Goal: Information Seeking & Learning: Learn about a topic

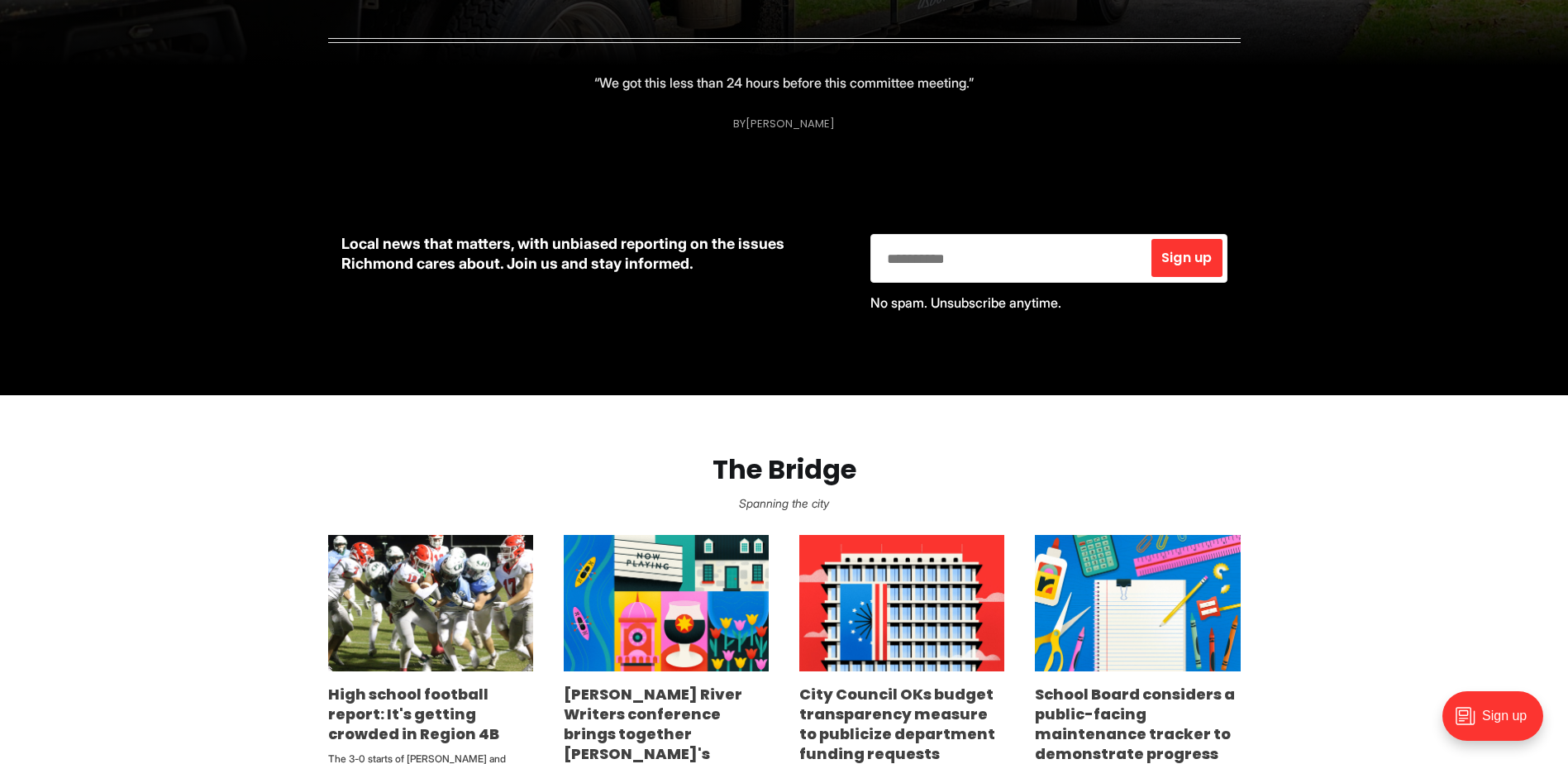
scroll to position [743, 0]
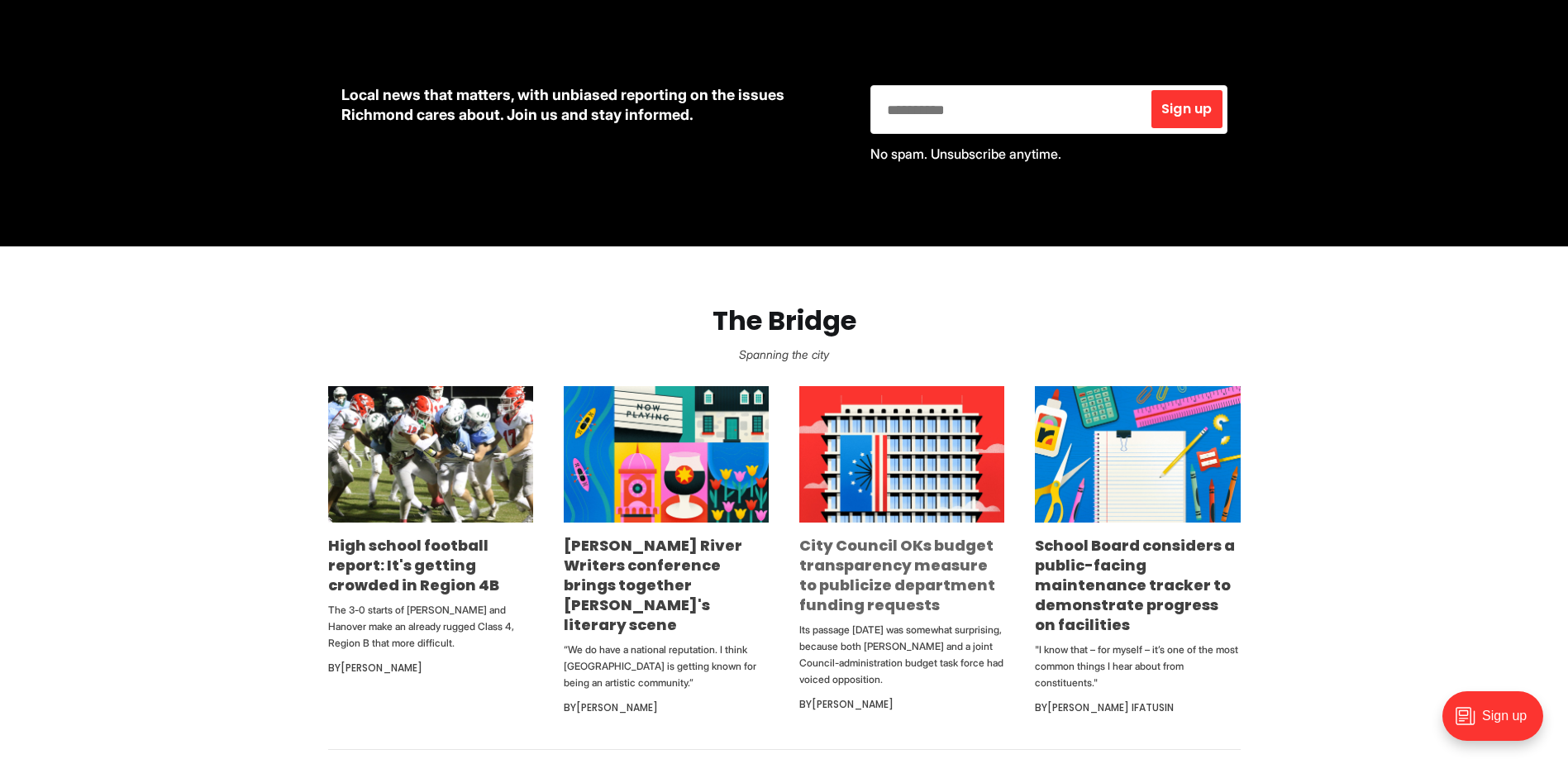
click at [882, 587] on link "City Council OKs budget transparency measure to publicize department funding re…" at bounding box center [897, 574] width 195 height 80
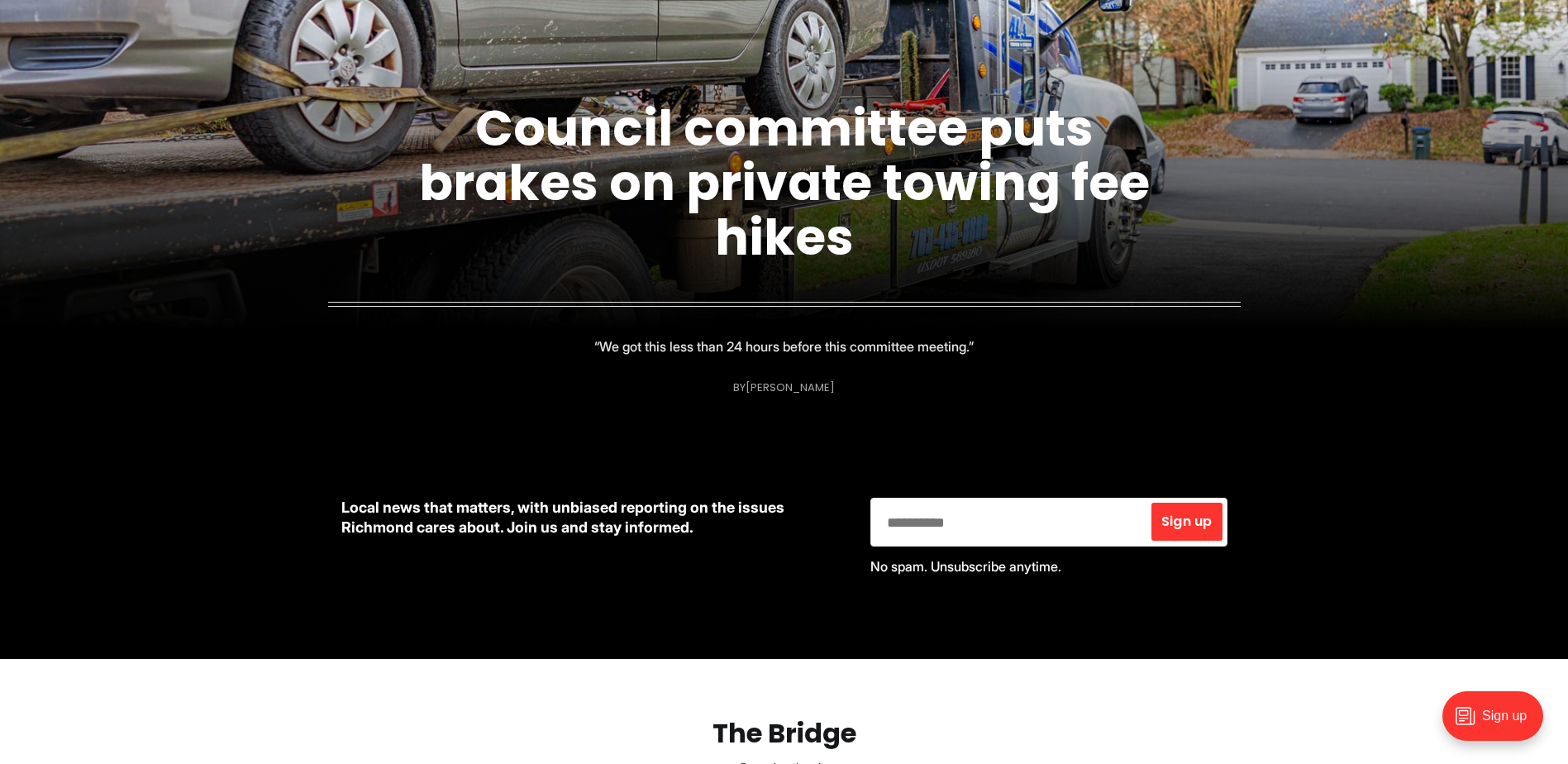
scroll to position [330, 0]
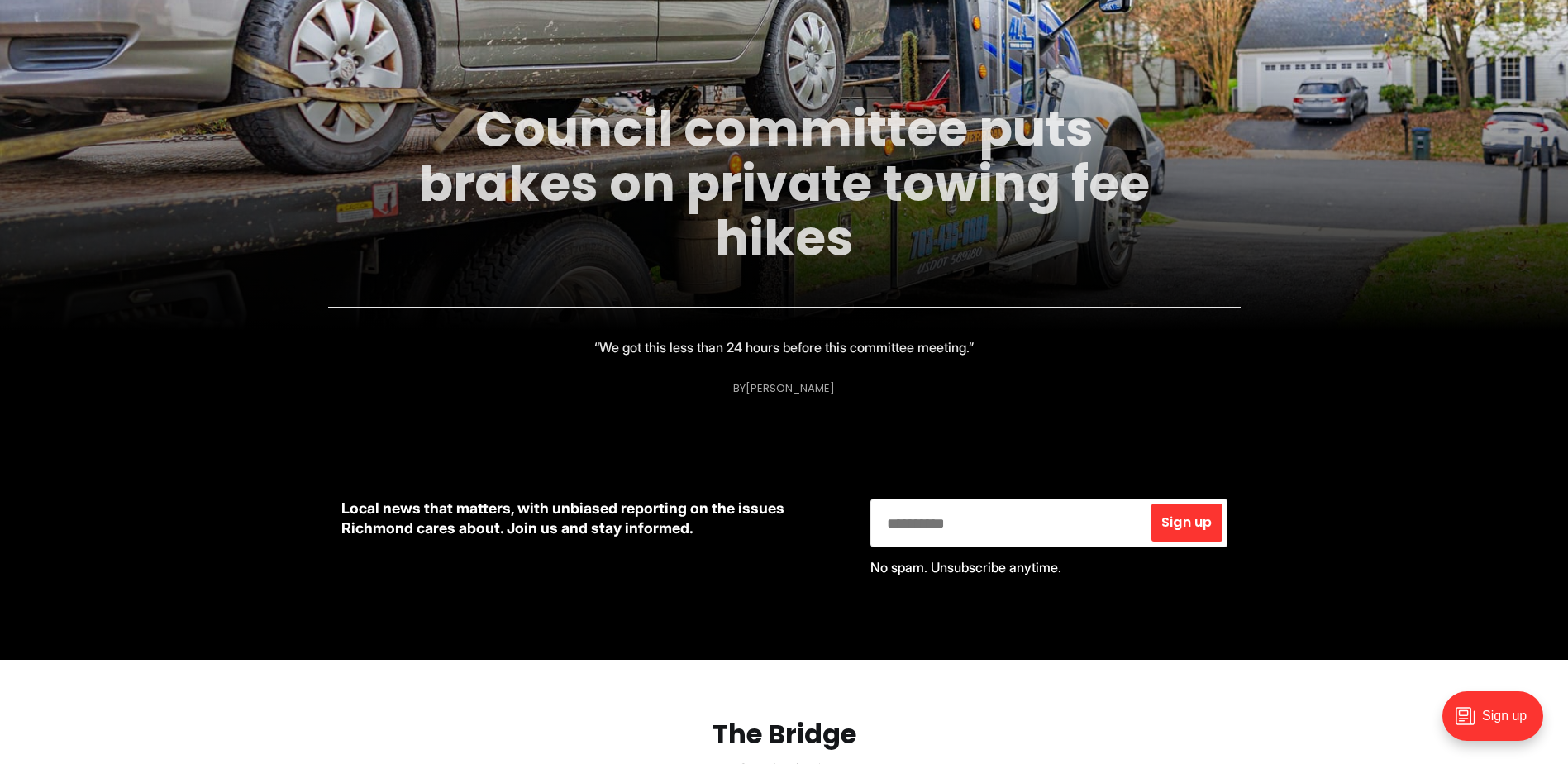
click at [662, 163] on link "Council committee puts brakes on private towing fee hikes" at bounding box center [784, 183] width 731 height 179
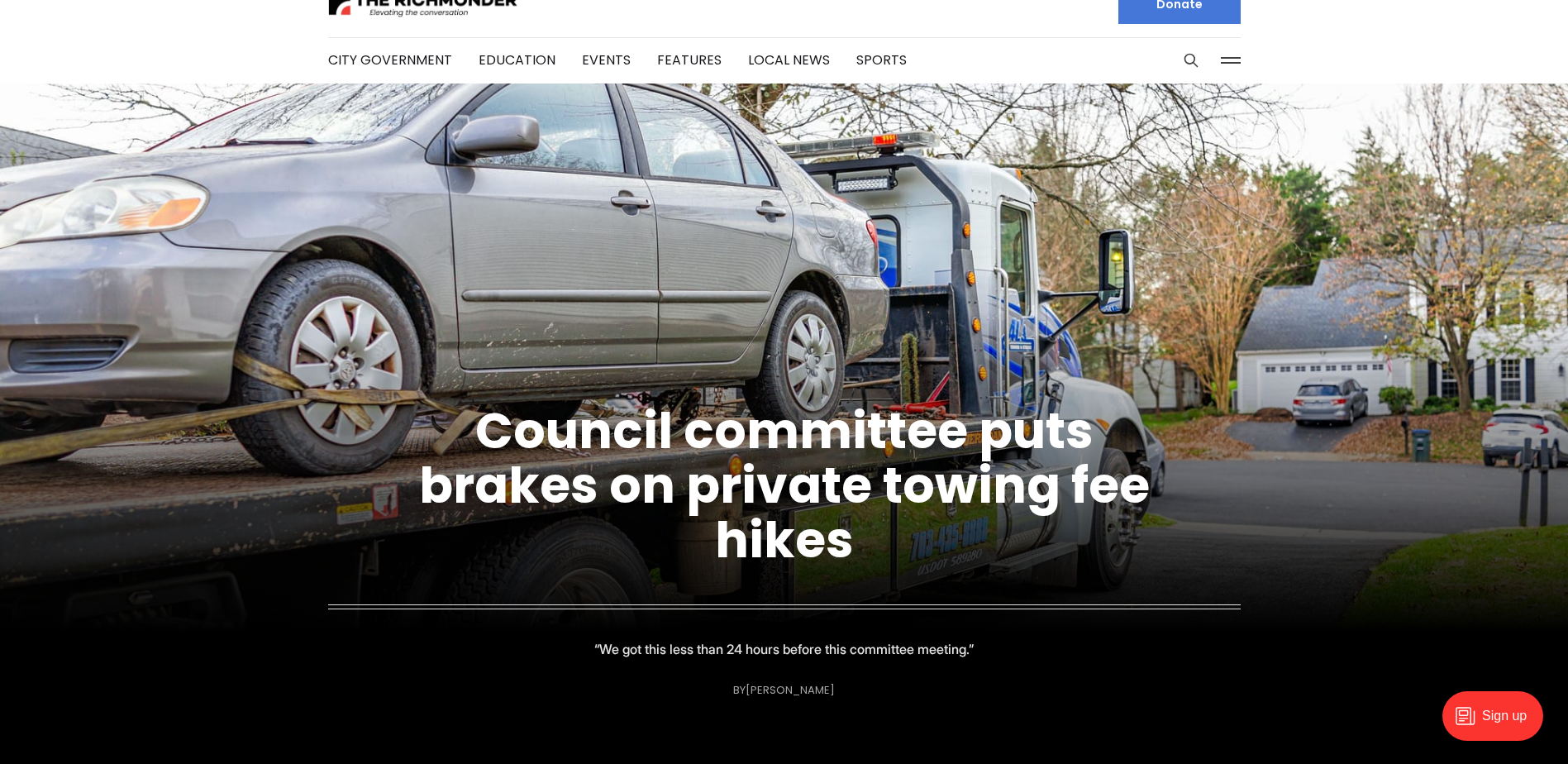
scroll to position [0, 0]
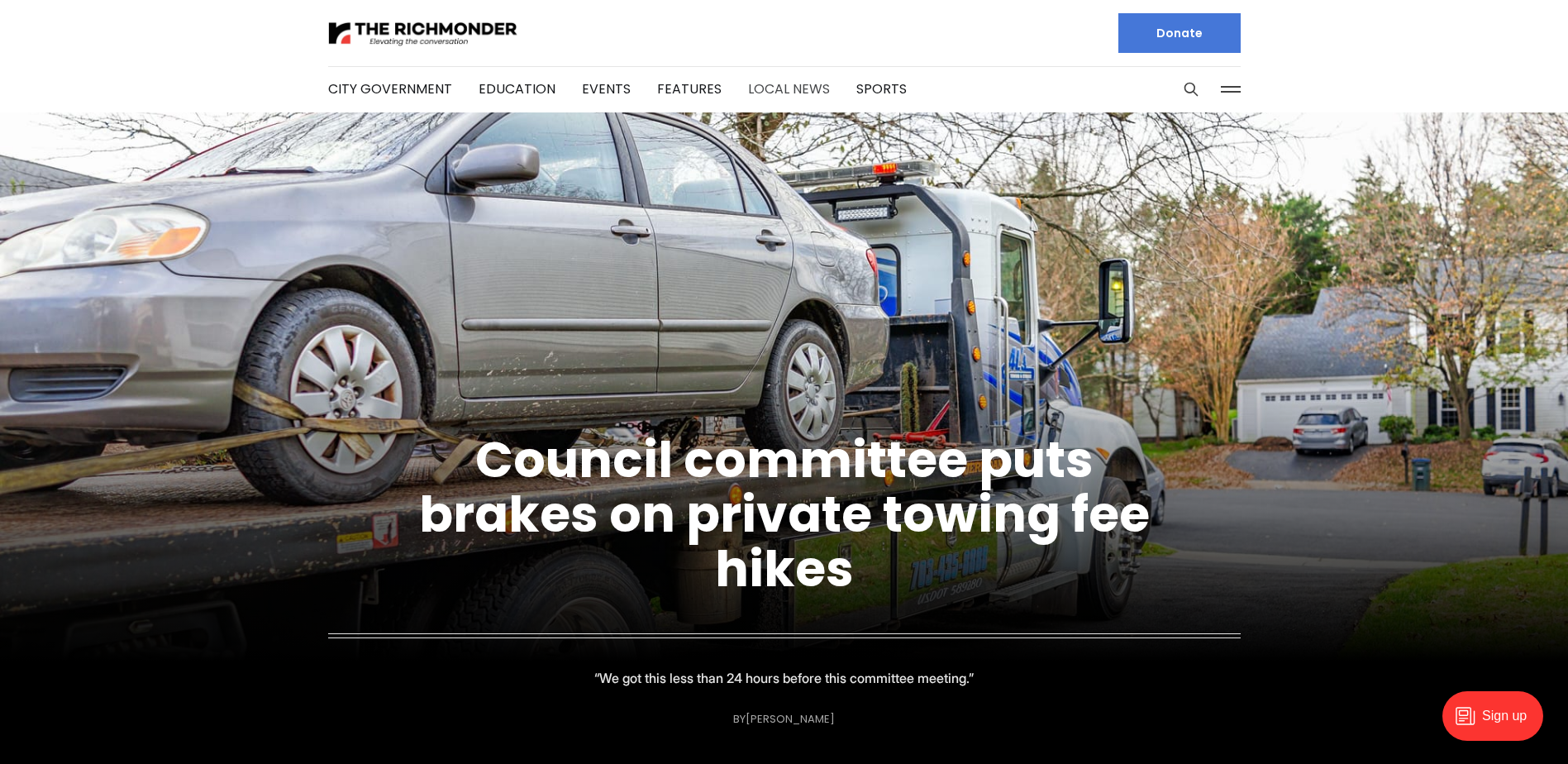
click at [799, 91] on link "Local News" at bounding box center [788, 88] width 82 height 19
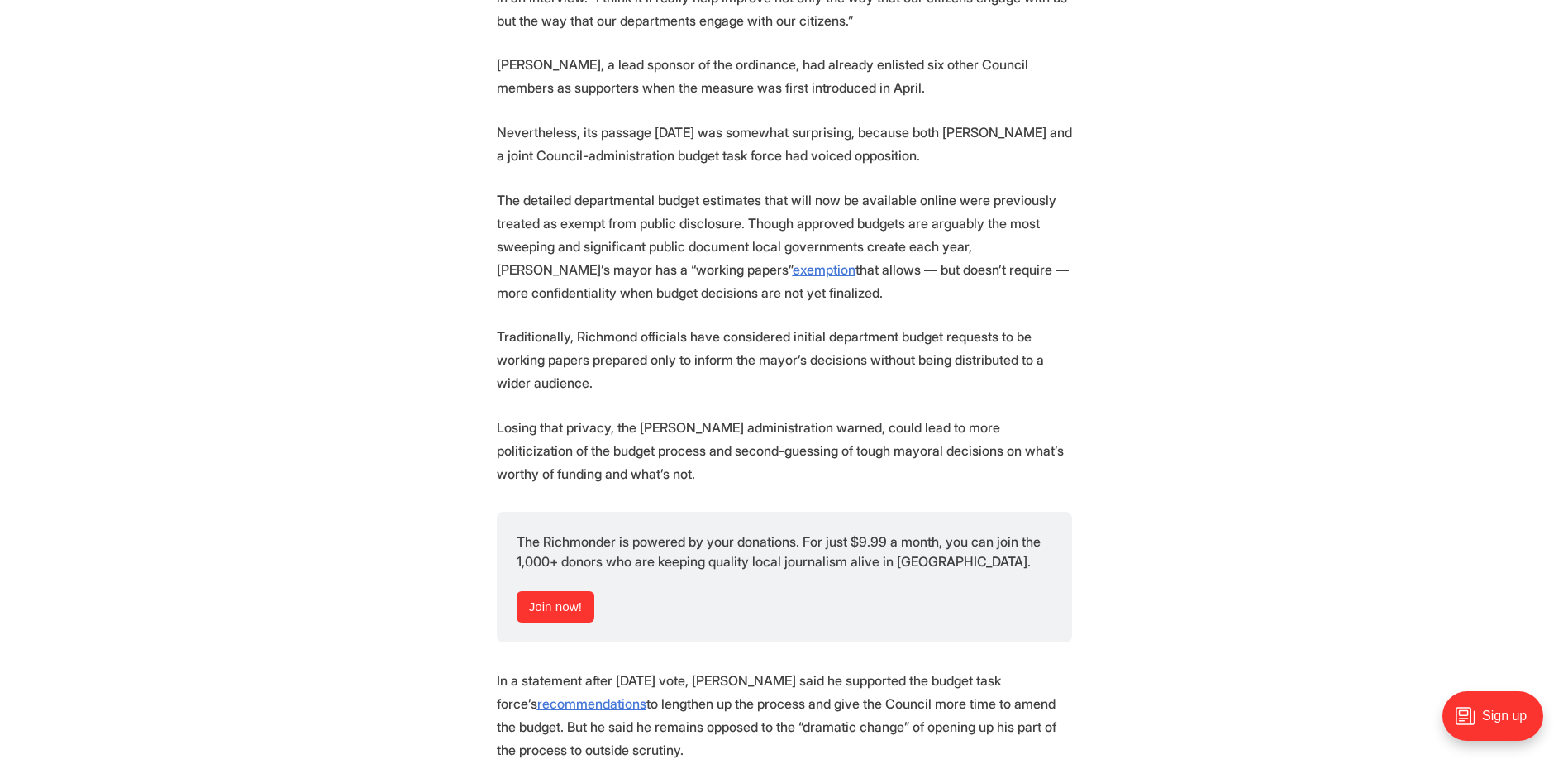
scroll to position [578, 0]
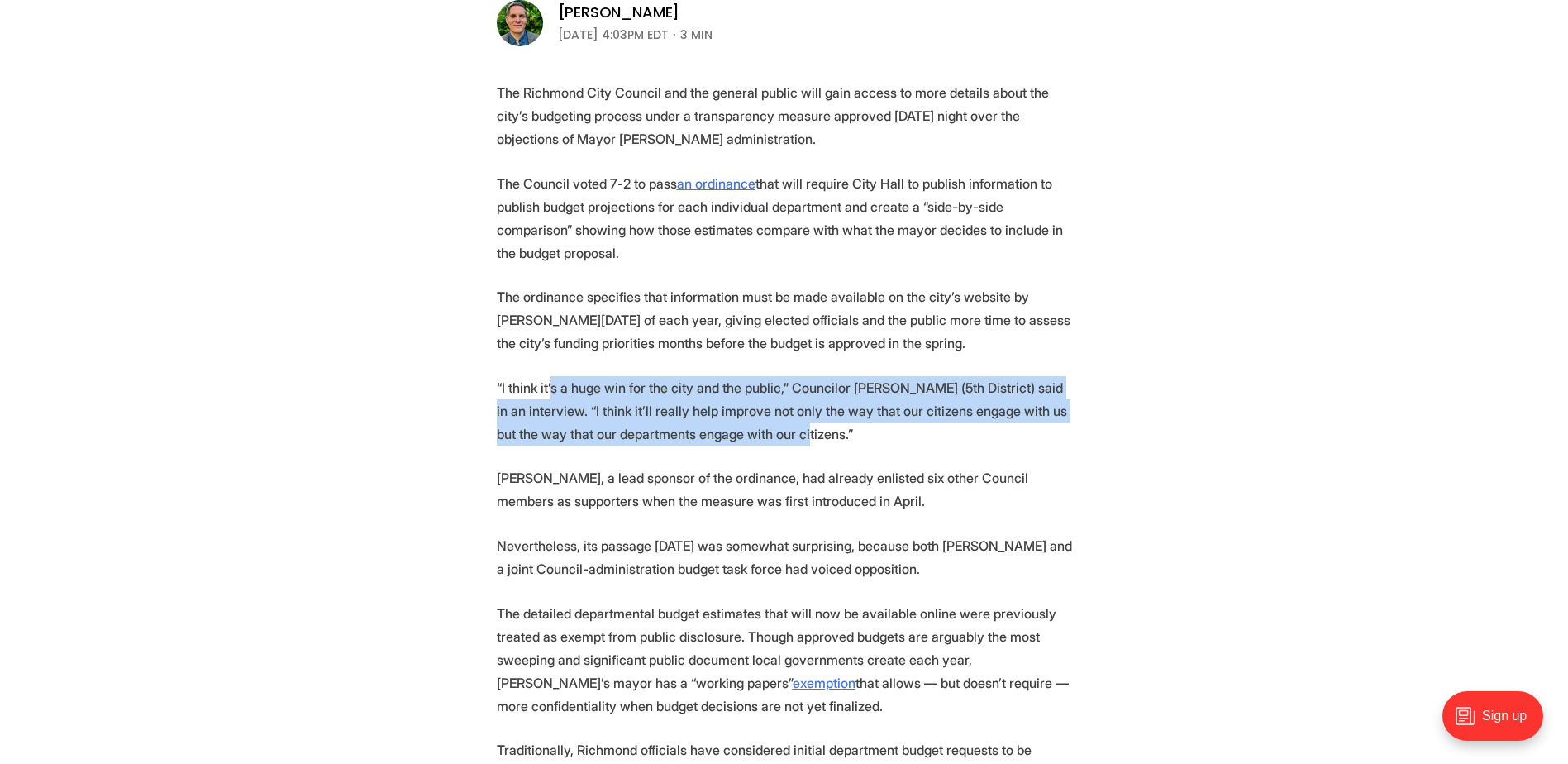
drag, startPoint x: 548, startPoint y: 387, endPoint x: 768, endPoint y: 425, distance: 223.3
click at [768, 425] on p "“I think it’s a huge win for the city and the public,” Councilor Stephanie Lync…" at bounding box center [784, 410] width 575 height 69
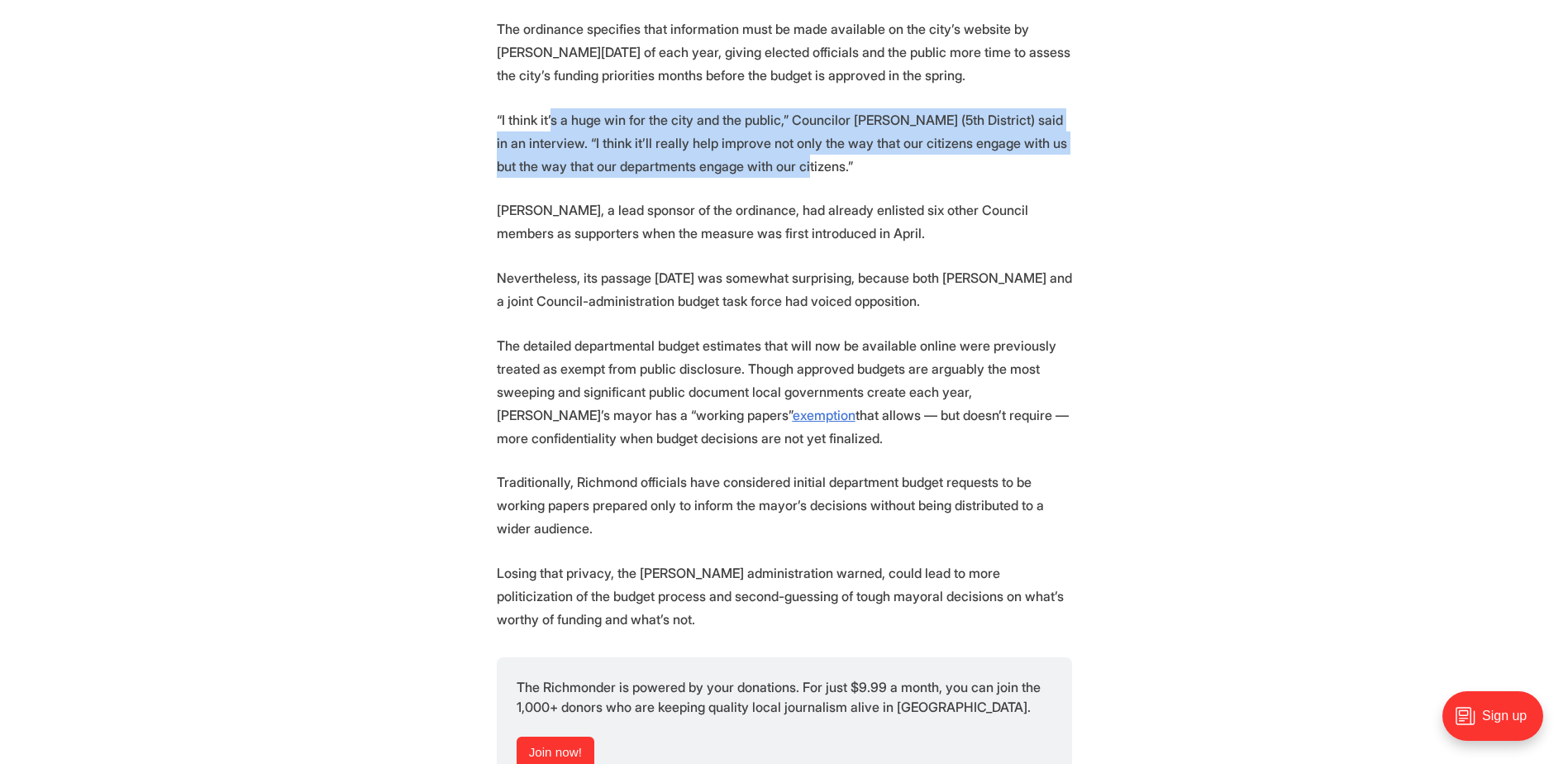
scroll to position [909, 0]
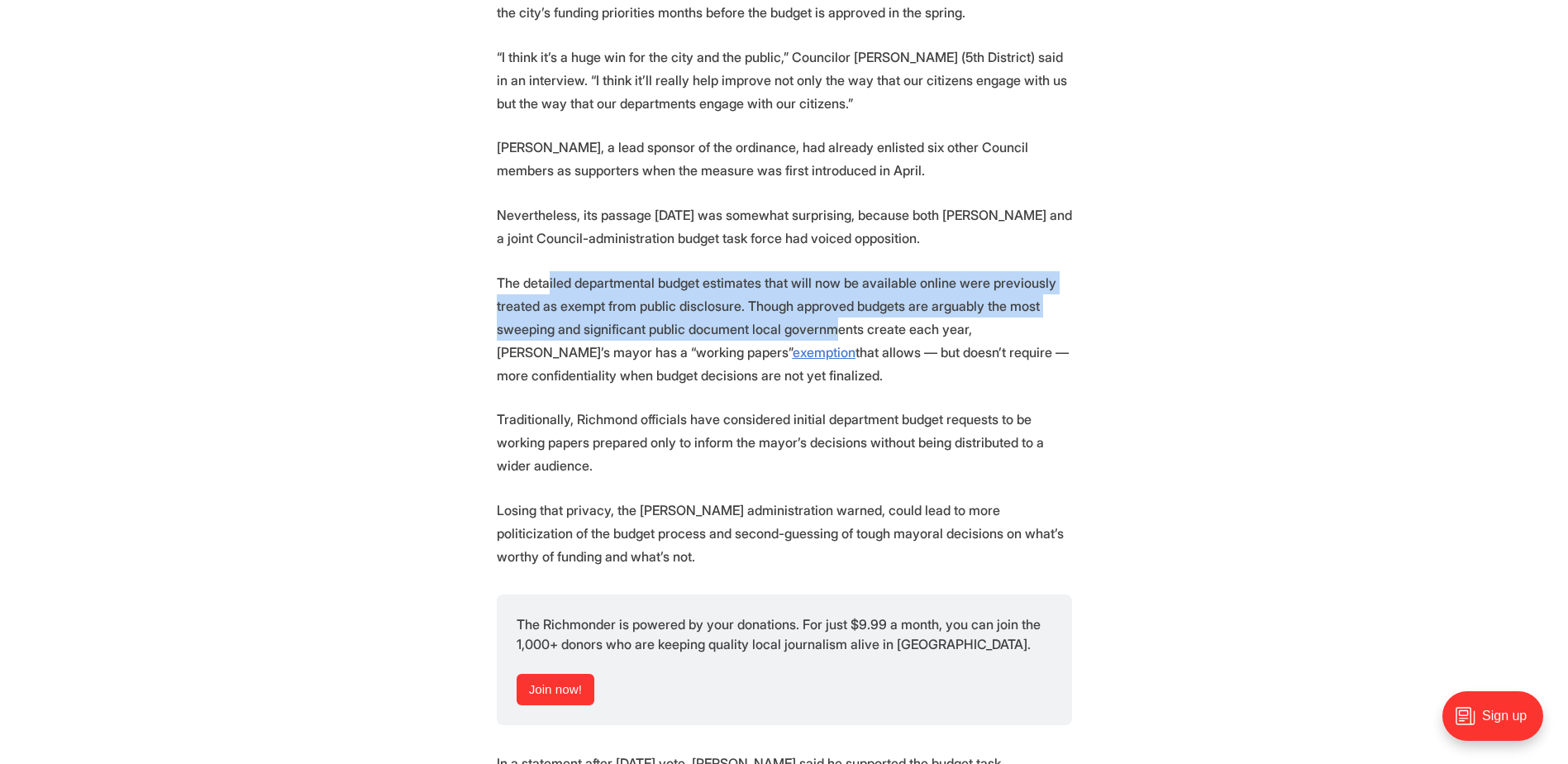
drag, startPoint x: 546, startPoint y: 281, endPoint x: 827, endPoint y: 320, distance: 283.7
click at [827, 320] on p "The detailed departmental budget estimates that will now be available online we…" at bounding box center [784, 328] width 575 height 115
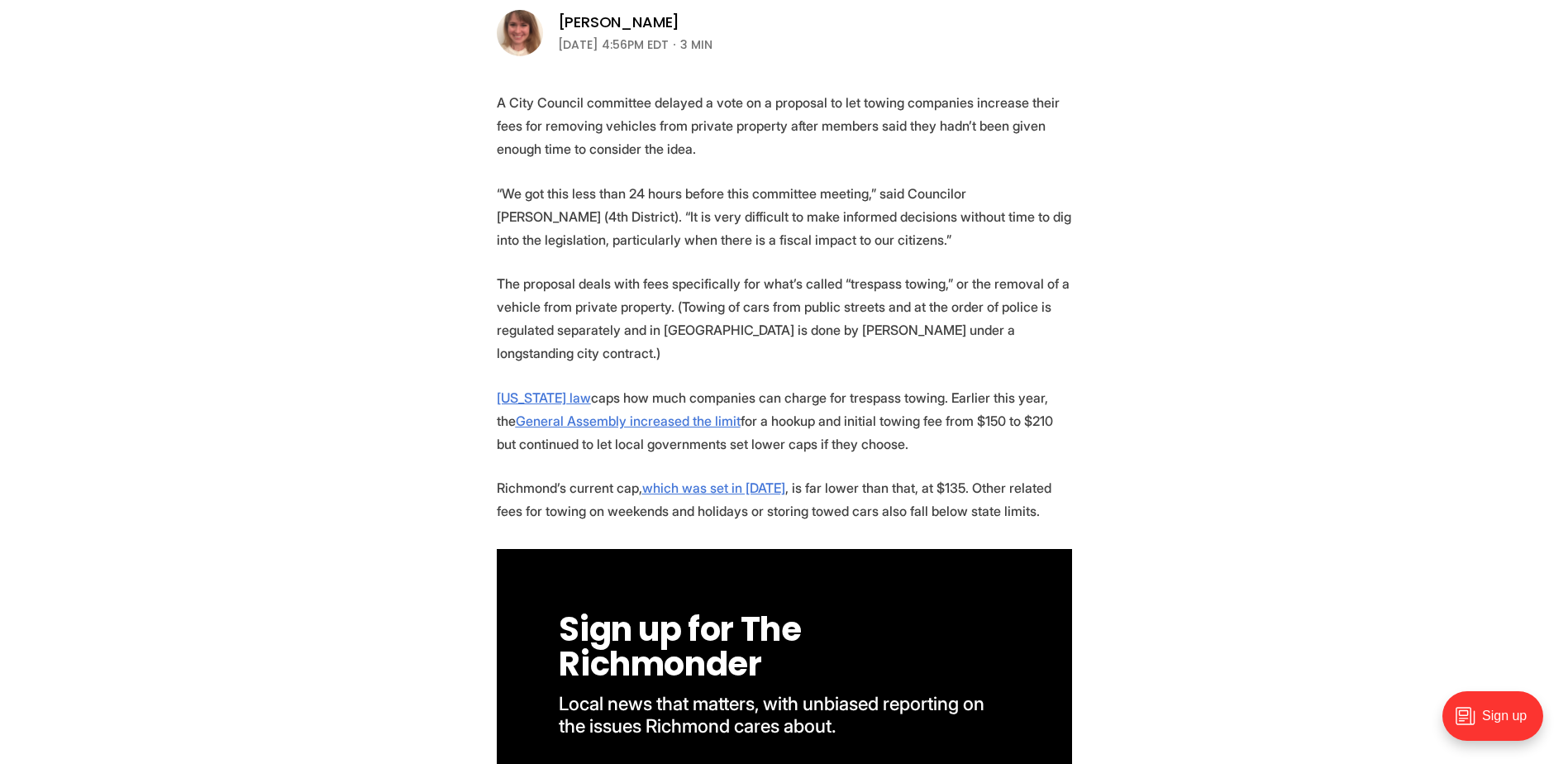
scroll to position [578, 0]
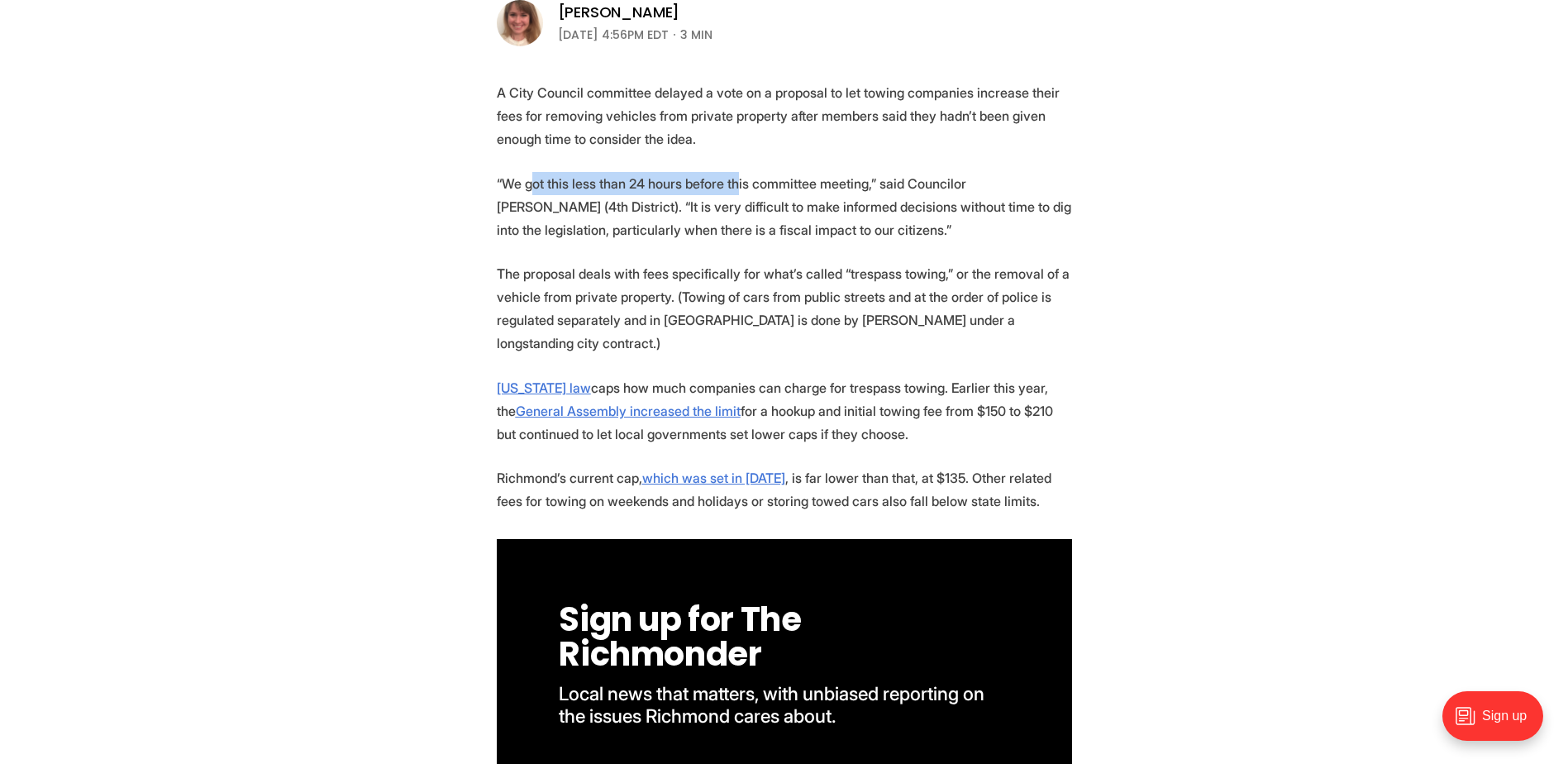
drag, startPoint x: 528, startPoint y: 185, endPoint x: 732, endPoint y: 191, distance: 204.1
click at [732, 191] on p "“We got this less than 24 hours before this committee meeting,” said Councilor …" at bounding box center [784, 206] width 575 height 69
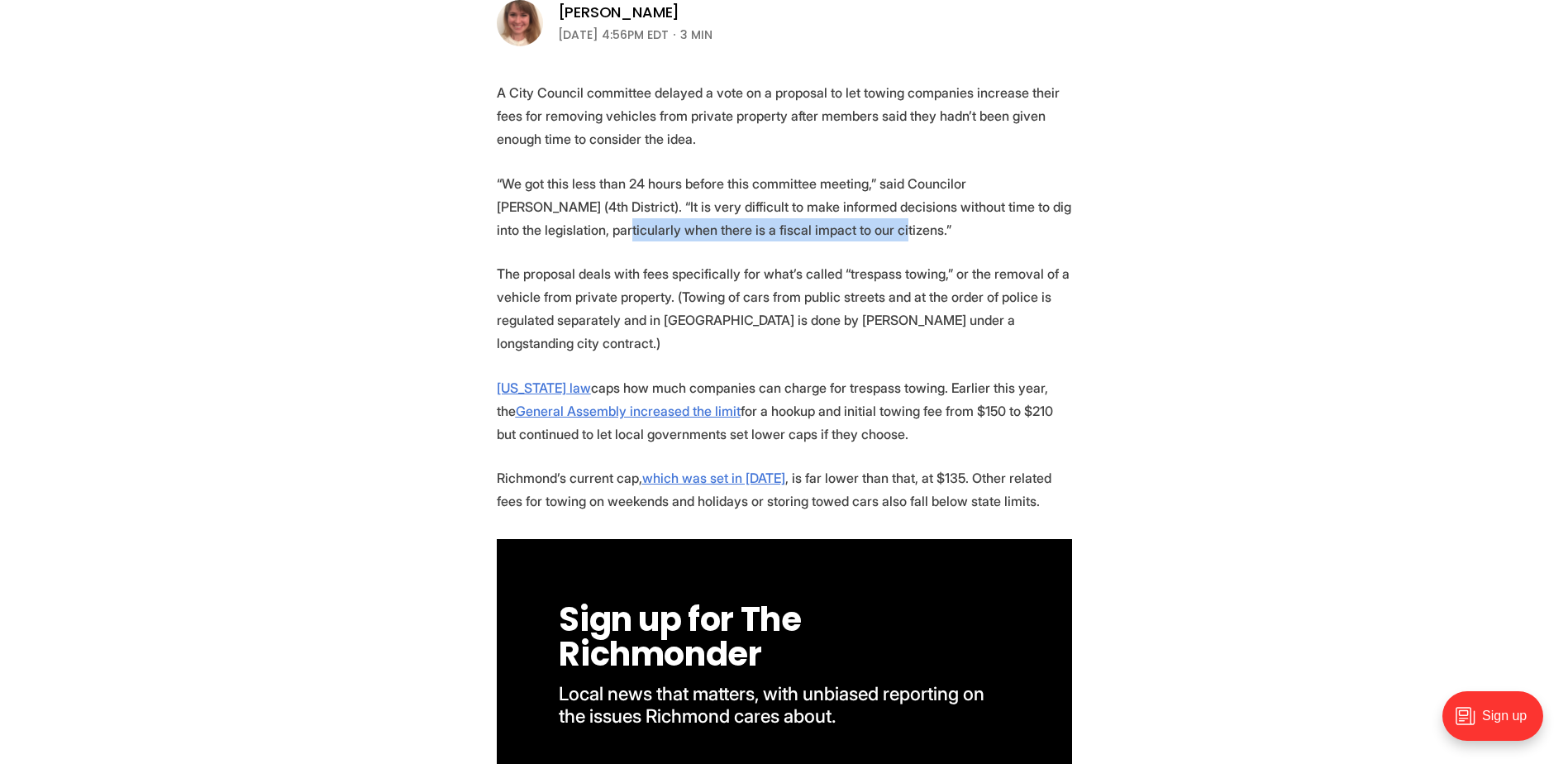
drag, startPoint x: 512, startPoint y: 233, endPoint x: 777, endPoint y: 238, distance: 265.0
click at [777, 238] on p "“We got this less than 24 hours before this committee meeting,” said Councilor …" at bounding box center [784, 206] width 575 height 69
drag, startPoint x: 777, startPoint y: 238, endPoint x: 728, endPoint y: 254, distance: 51.5
click at [777, 239] on p "“We got this less than 24 hours before this committee meeting,” said Councilor …" at bounding box center [784, 206] width 575 height 69
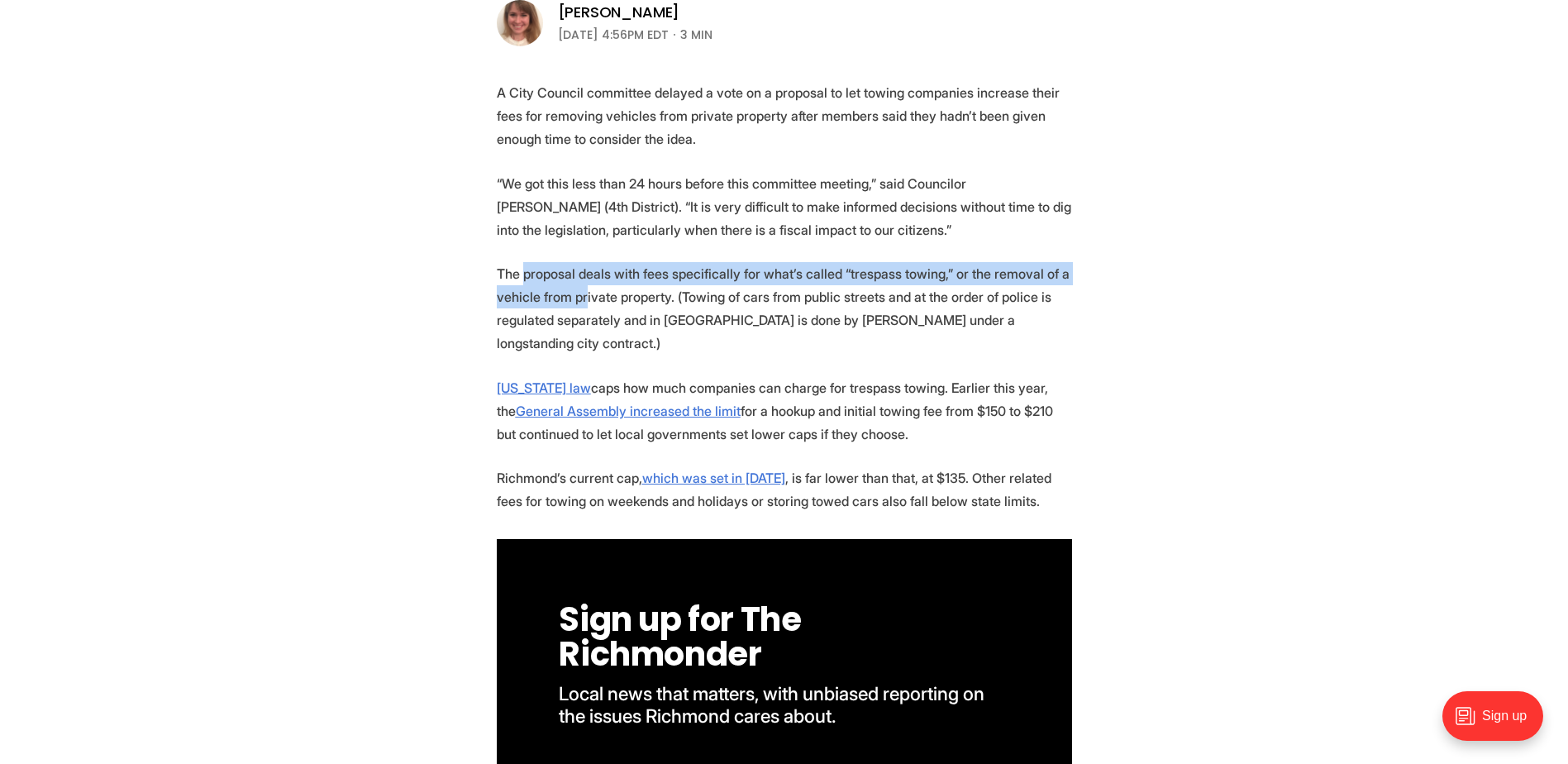
drag, startPoint x: 523, startPoint y: 269, endPoint x: 582, endPoint y: 298, distance: 65.7
click at [582, 298] on p "The proposal deals with fees specifically for what’s called “trespass towing,” …" at bounding box center [784, 308] width 575 height 93
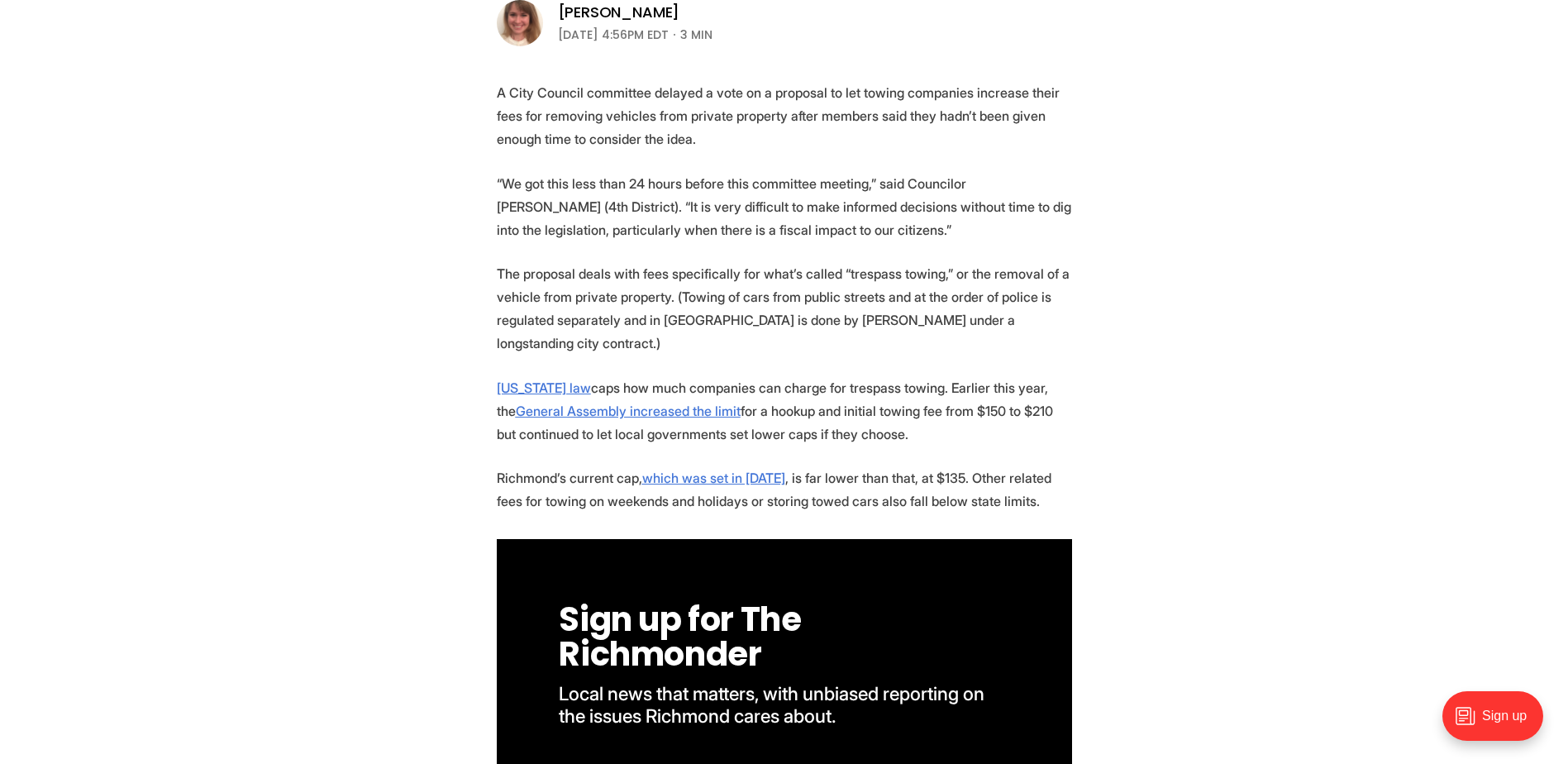
drag, startPoint x: 582, startPoint y: 298, endPoint x: 633, endPoint y: 295, distance: 51.1
click at [633, 294] on p "The proposal deals with fees specifically for what’s called “trespass towing,” …" at bounding box center [784, 308] width 575 height 93
drag, startPoint x: 504, startPoint y: 296, endPoint x: 983, endPoint y: 308, distance: 479.2
click at [983, 308] on p "The proposal deals with fees specifically for what’s called “trespass towing,” …" at bounding box center [784, 308] width 575 height 93
drag, startPoint x: 983, startPoint y: 308, endPoint x: 928, endPoint y: 318, distance: 55.9
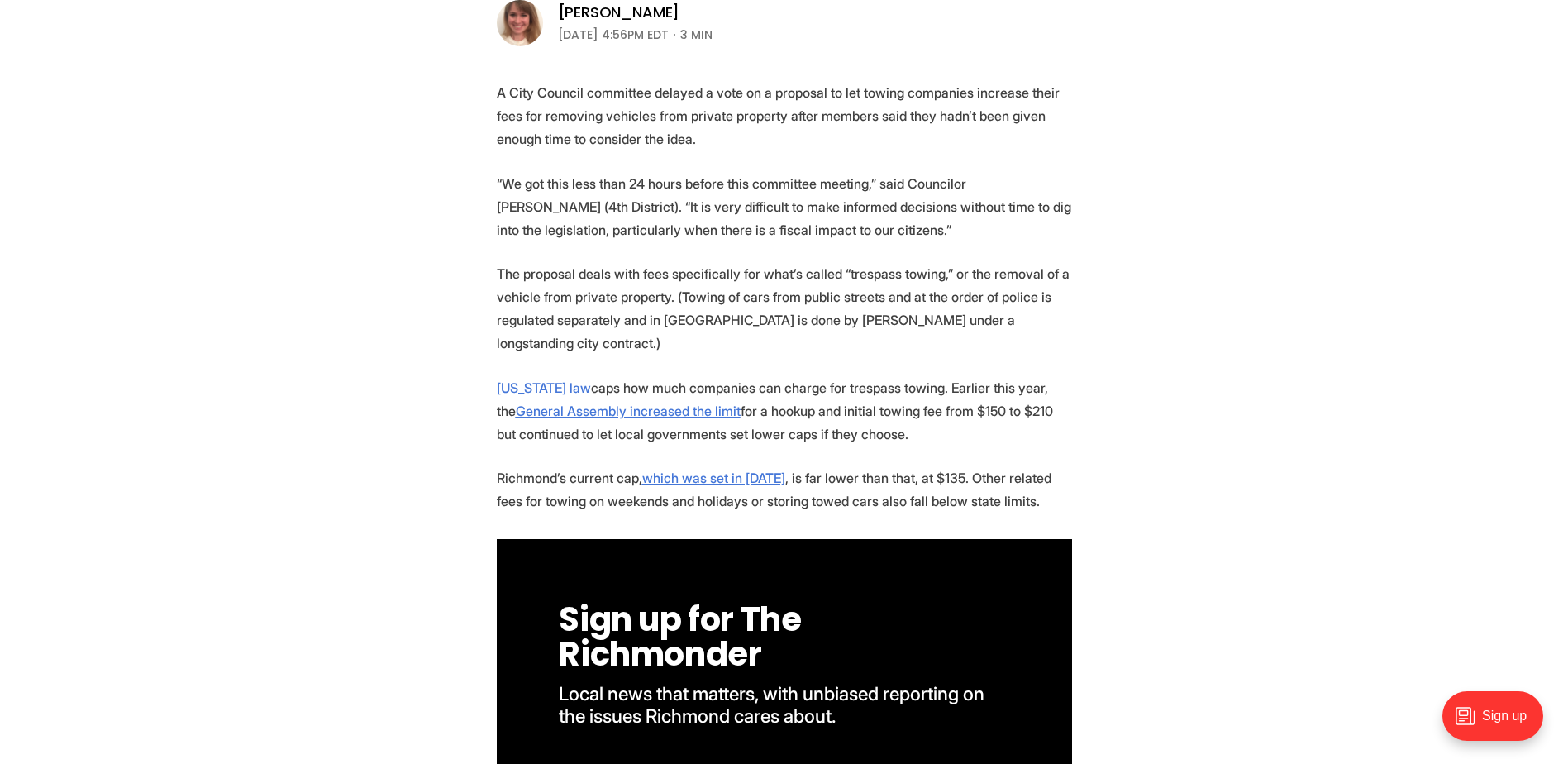
click at [920, 315] on p "The proposal deals with fees specifically for what’s called “trespass towing,” …" at bounding box center [784, 308] width 575 height 93
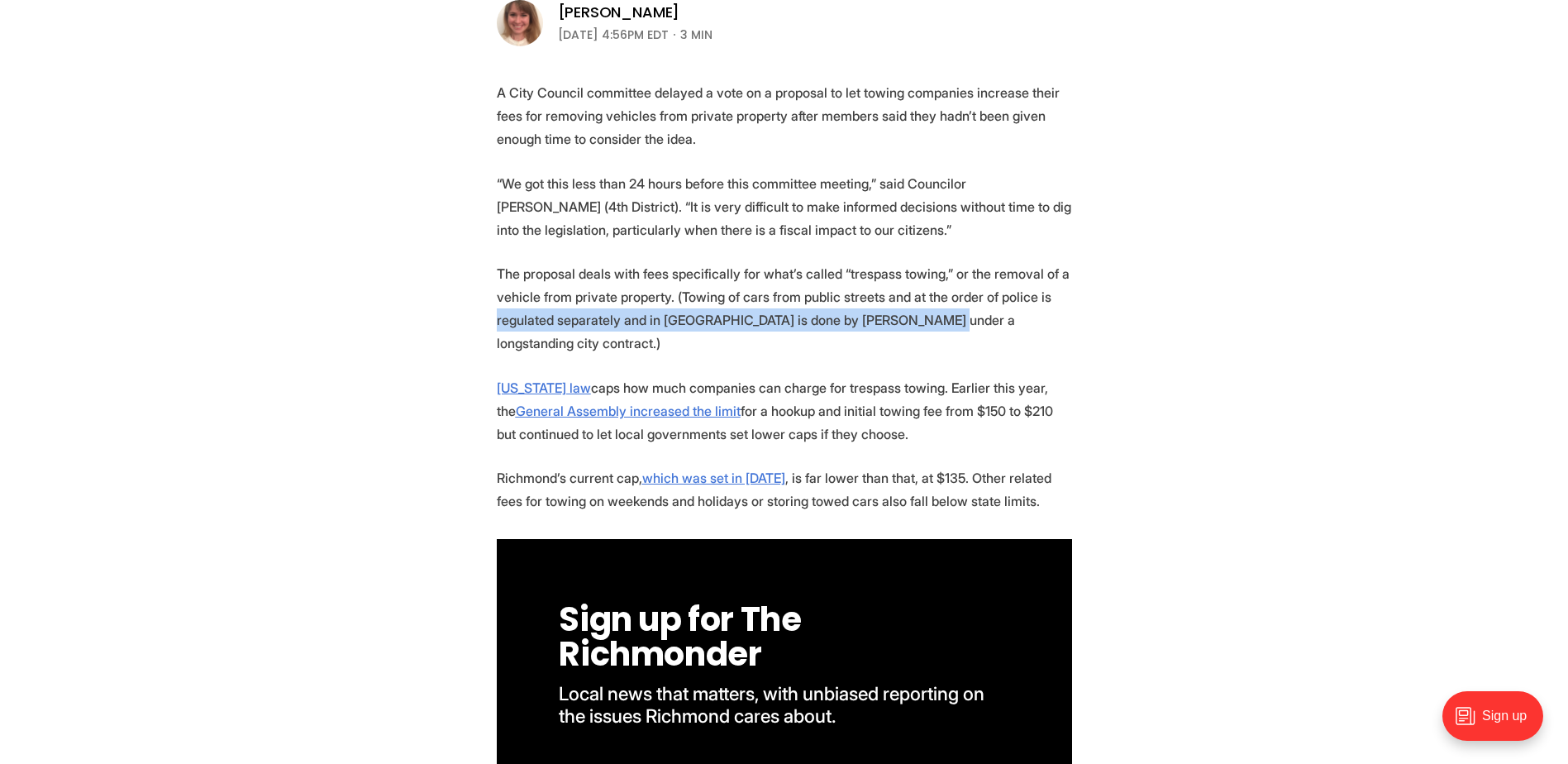
drag, startPoint x: 492, startPoint y: 317, endPoint x: 919, endPoint y: 329, distance: 427.2
drag, startPoint x: 919, startPoint y: 329, endPoint x: 855, endPoint y: 320, distance: 64.6
click at [855, 320] on p "The proposal deals with fees specifically for what’s called “trespass towing,” …" at bounding box center [784, 308] width 575 height 93
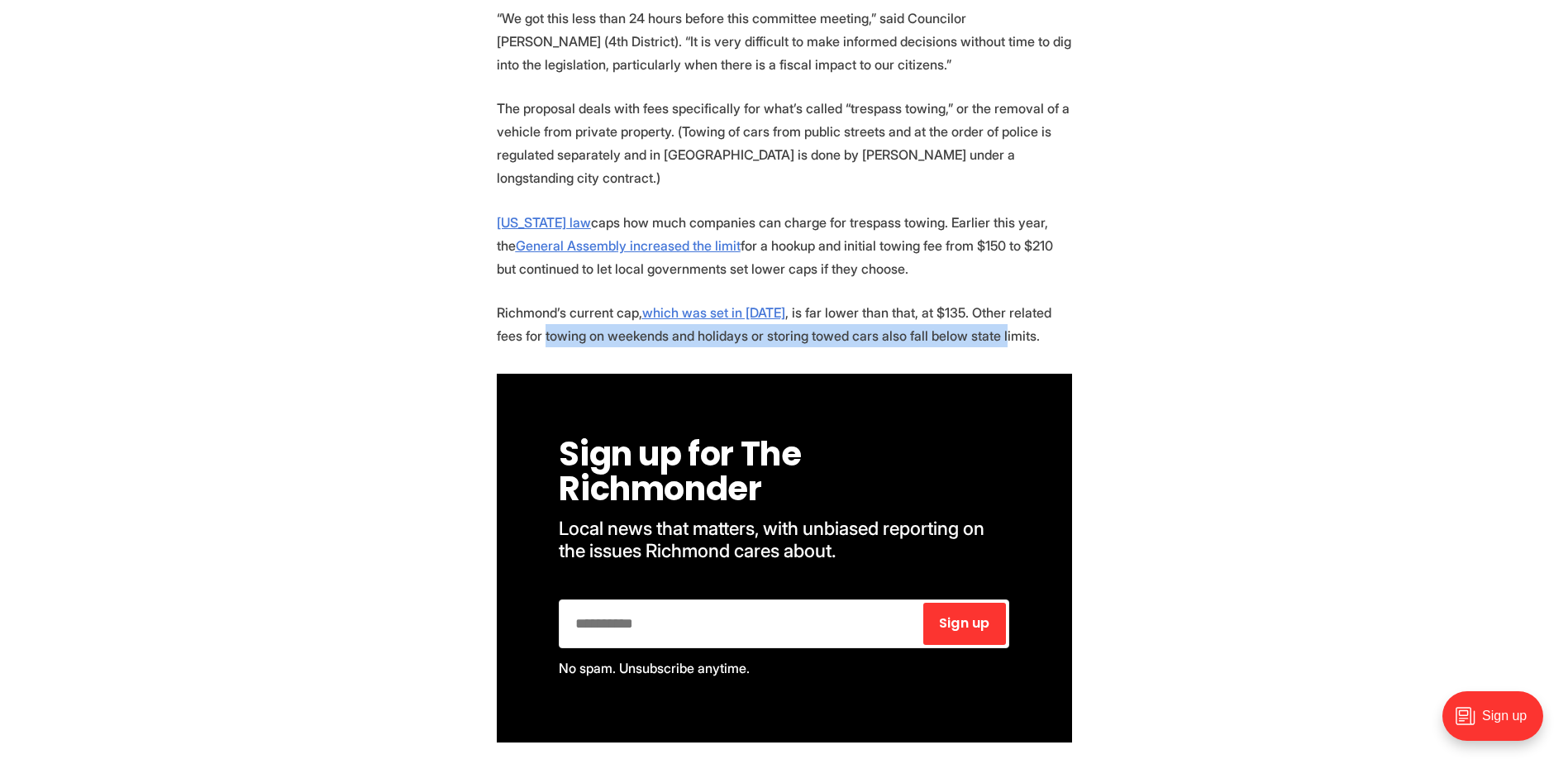
drag, startPoint x: 546, startPoint y: 314, endPoint x: 965, endPoint y: 311, distance: 419.0
click at [965, 311] on p "Richmond’s current cap, which was set in 2017 , is far lower than that, at $135…" at bounding box center [784, 323] width 575 height 46
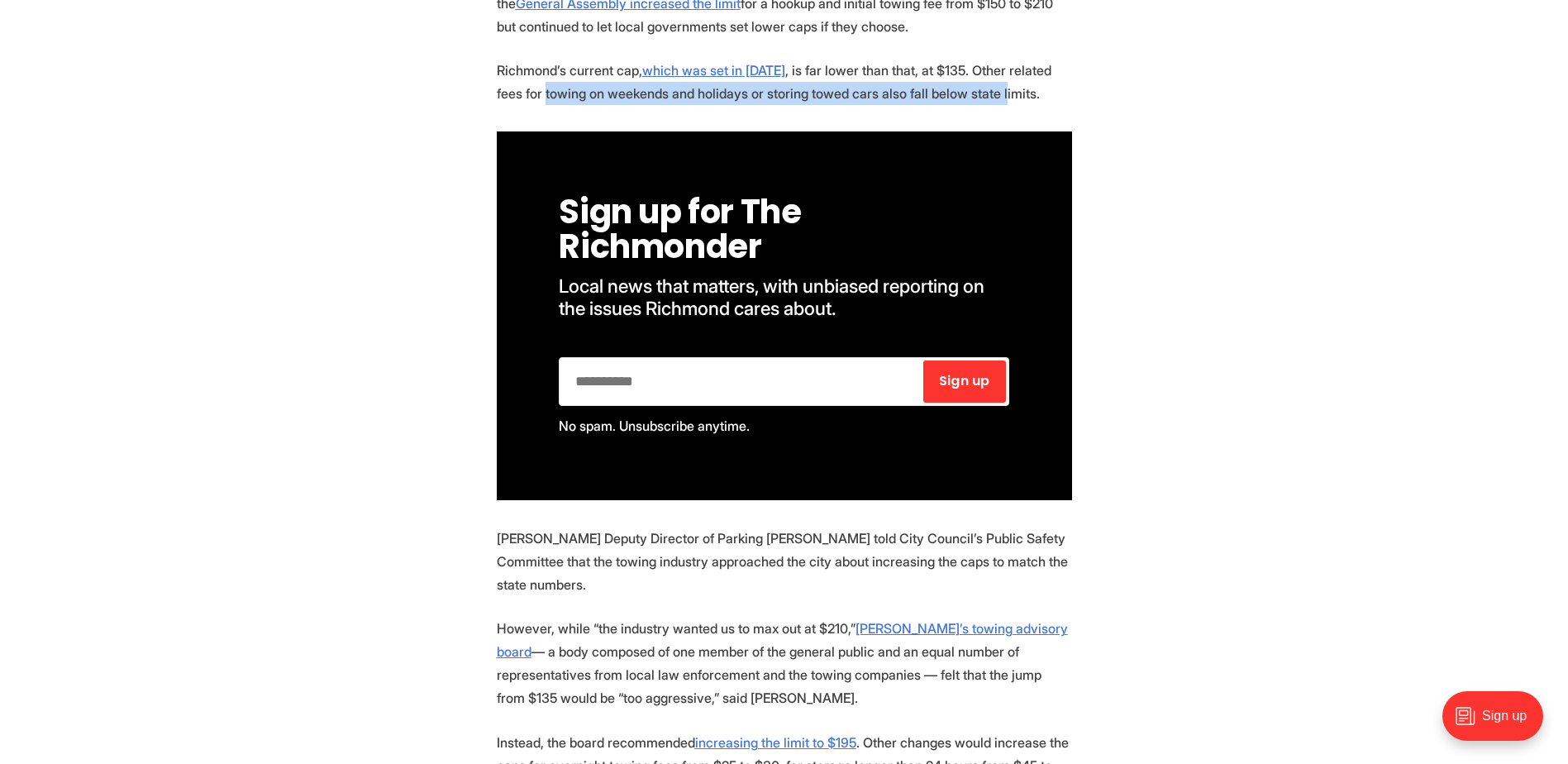
scroll to position [1075, 0]
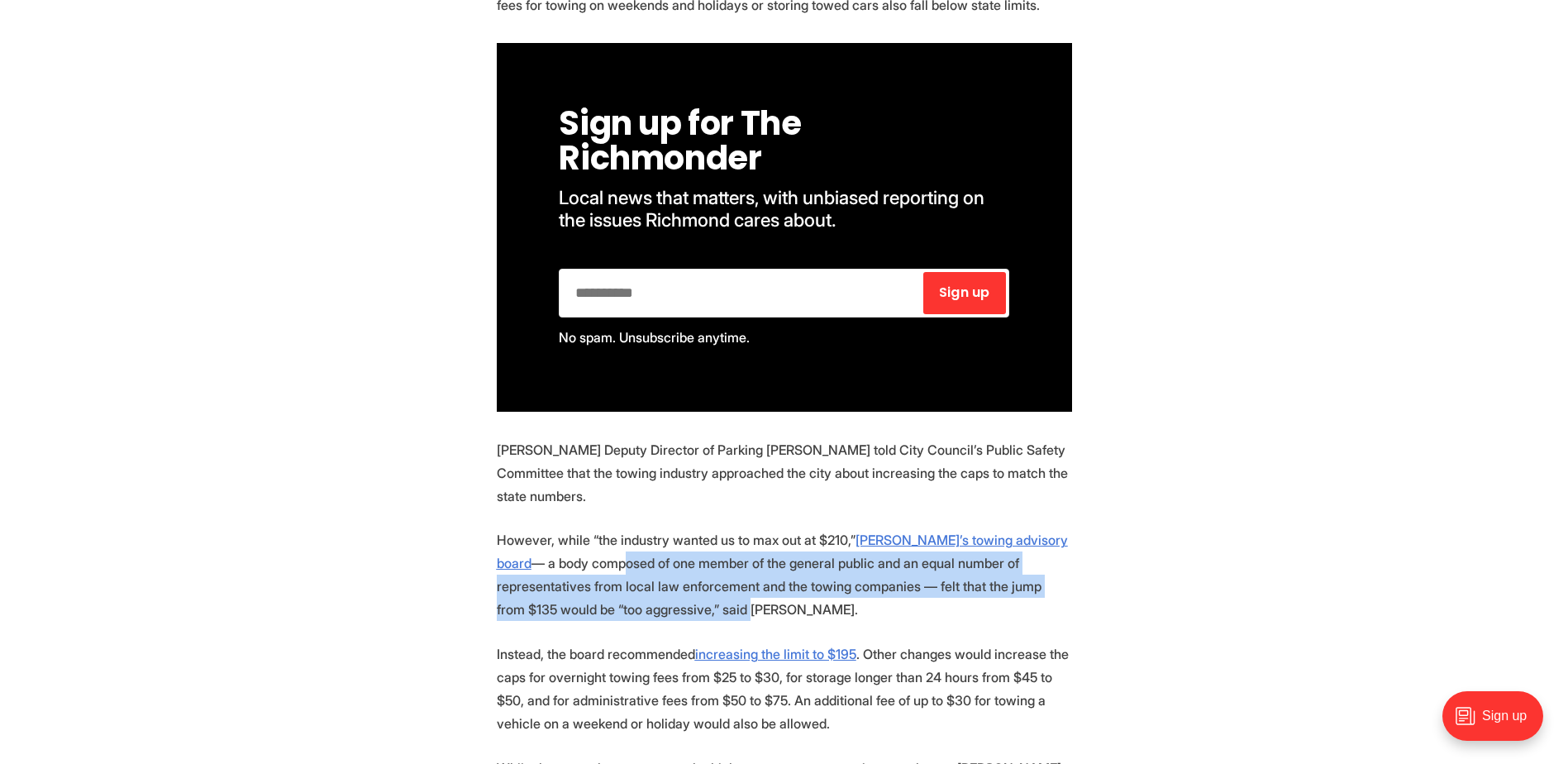
drag, startPoint x: 564, startPoint y: 541, endPoint x: 624, endPoint y: 587, distance: 75.6
click at [624, 587] on p "However, while “the industry wanted us to max out at $210,” Richmond’s towing a…" at bounding box center [784, 573] width 575 height 93
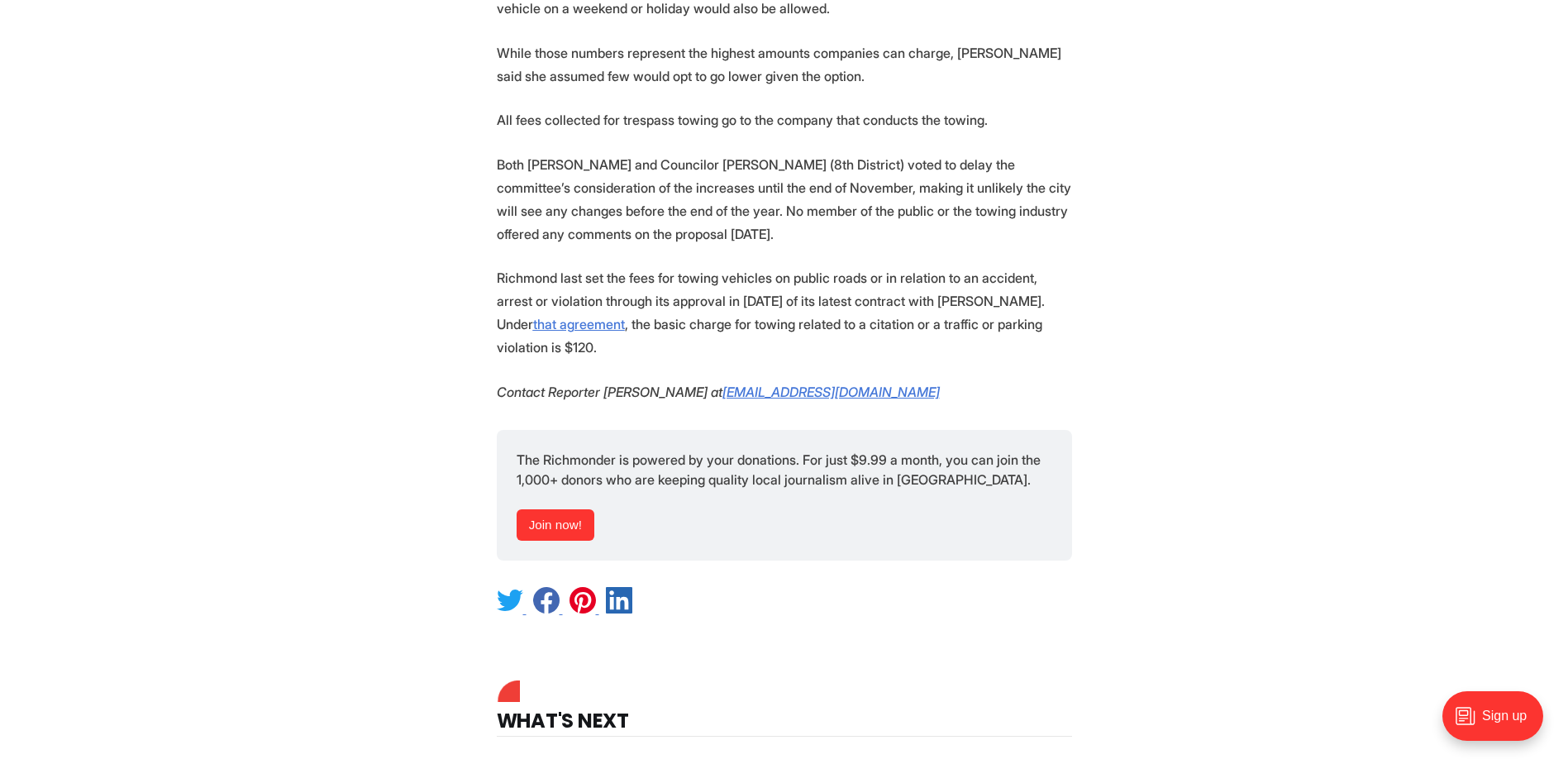
scroll to position [1818, 0]
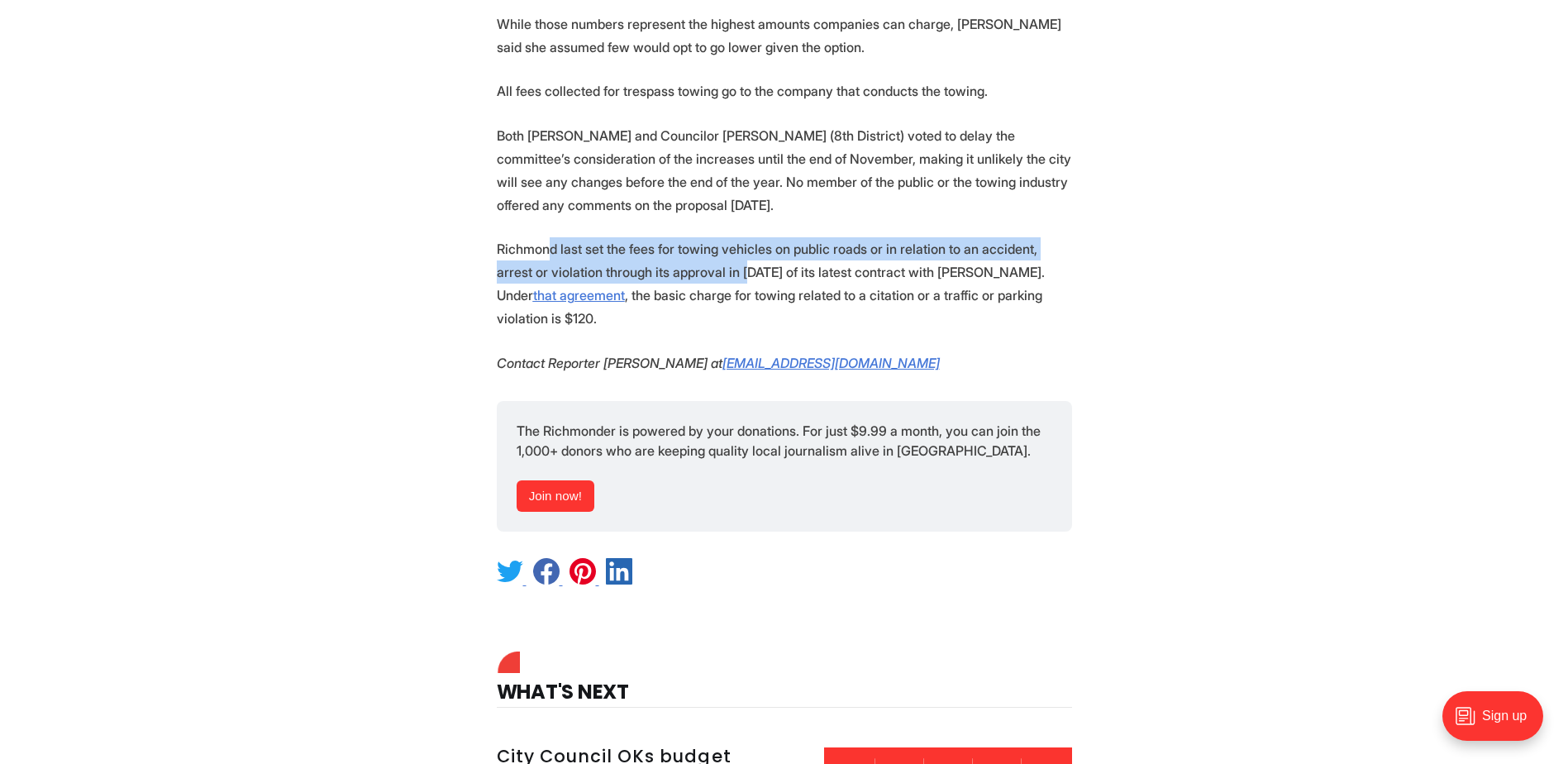
drag, startPoint x: 548, startPoint y: 228, endPoint x: 704, endPoint y: 241, distance: 156.5
click at [704, 241] on p "Richmond last set the fees for towing vehicles on public roads or in relation t…" at bounding box center [784, 283] width 575 height 93
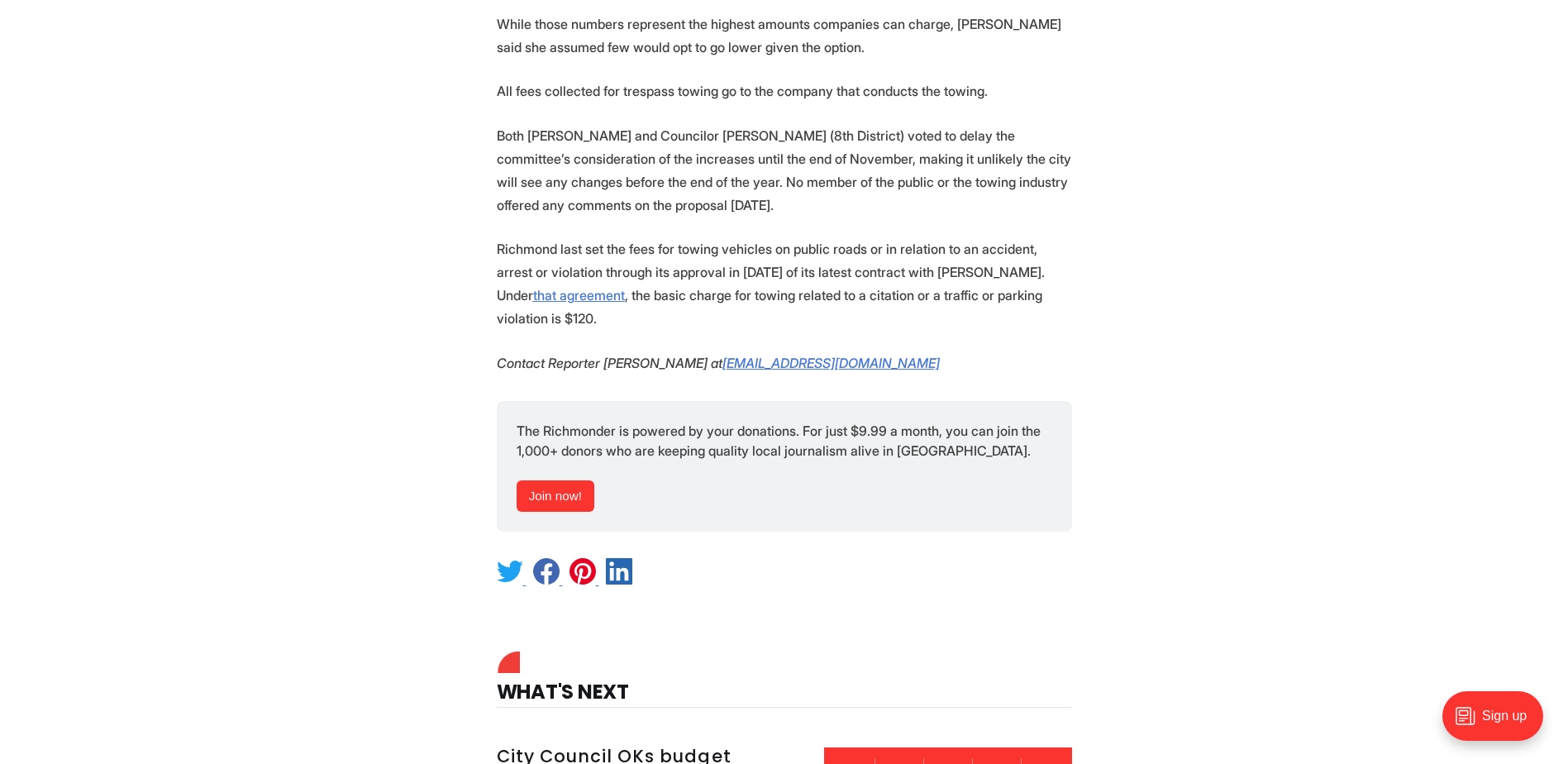
click at [514, 271] on p "Richmond last set the fees for towing vehicles on public roads or in relation t…" at bounding box center [784, 283] width 575 height 93
drag, startPoint x: 525, startPoint y: 271, endPoint x: 804, endPoint y: 269, distance: 279.0
click at [804, 269] on p "Richmond last set the fees for towing vehicles on public roads or in relation t…" at bounding box center [784, 283] width 575 height 93
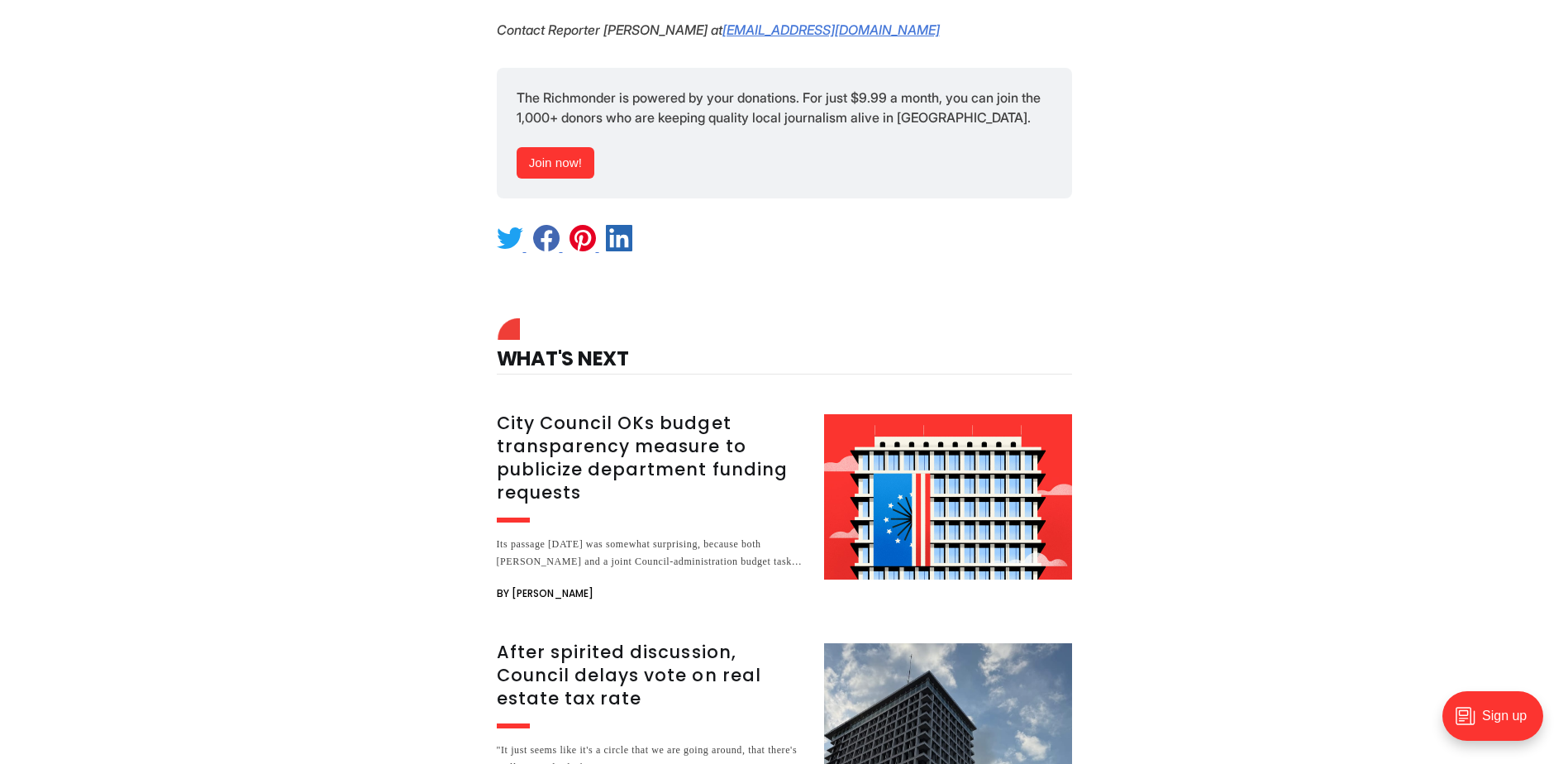
scroll to position [2231, 0]
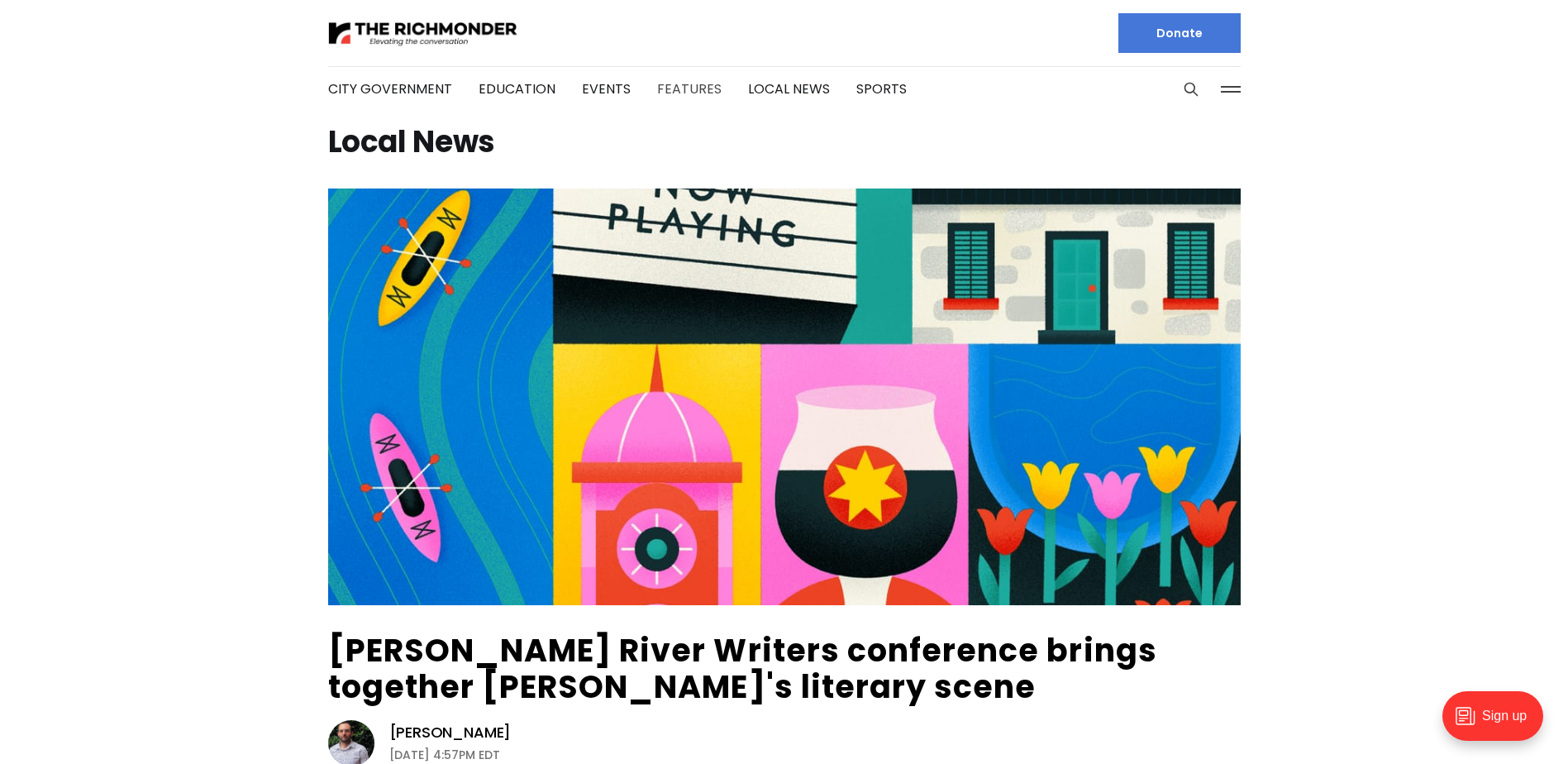
click at [675, 79] on li "Features" at bounding box center [689, 89] width 64 height 89
click at [678, 84] on link "Features" at bounding box center [689, 88] width 64 height 19
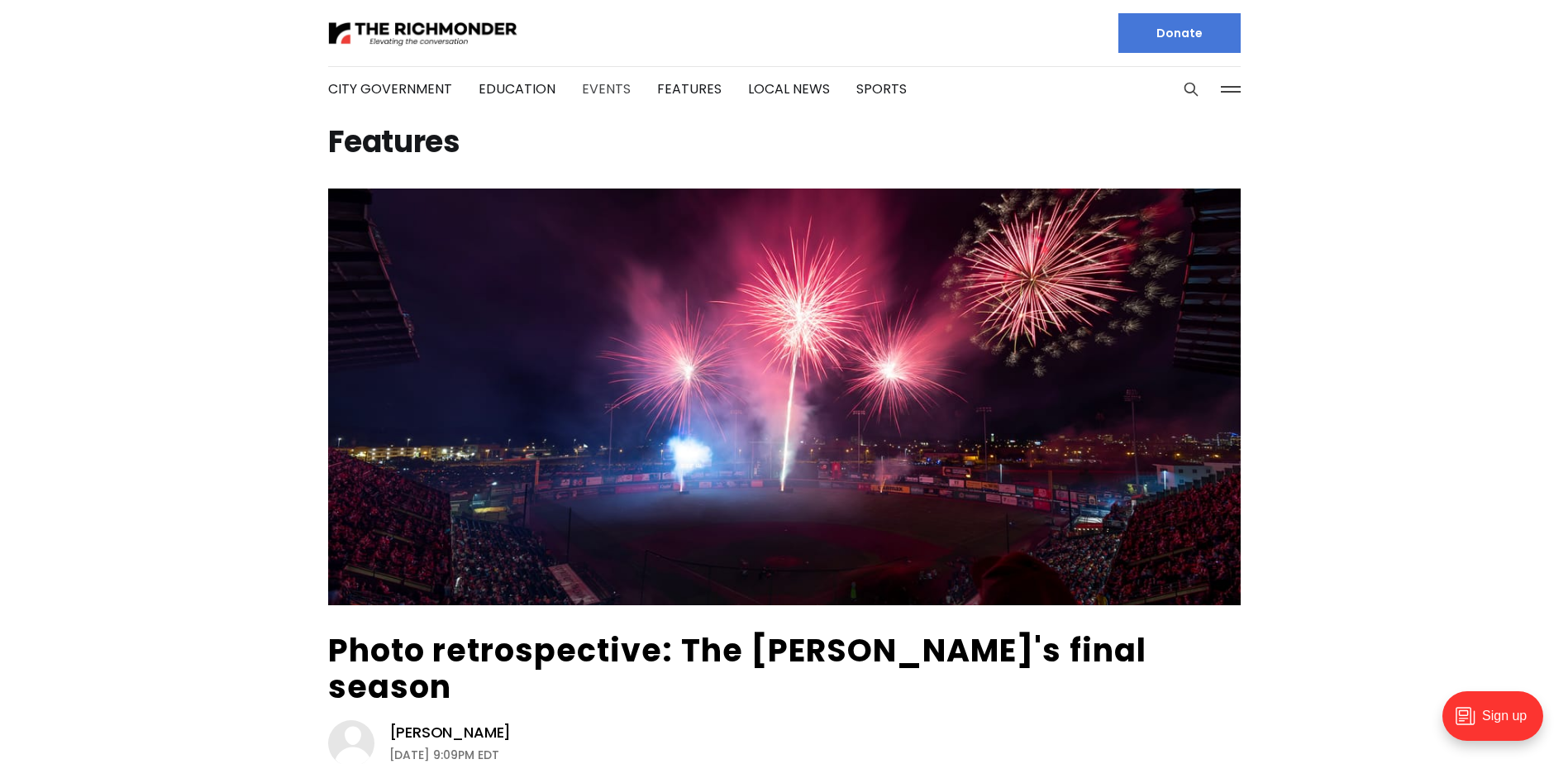
click at [591, 89] on link "Events" at bounding box center [606, 88] width 49 height 19
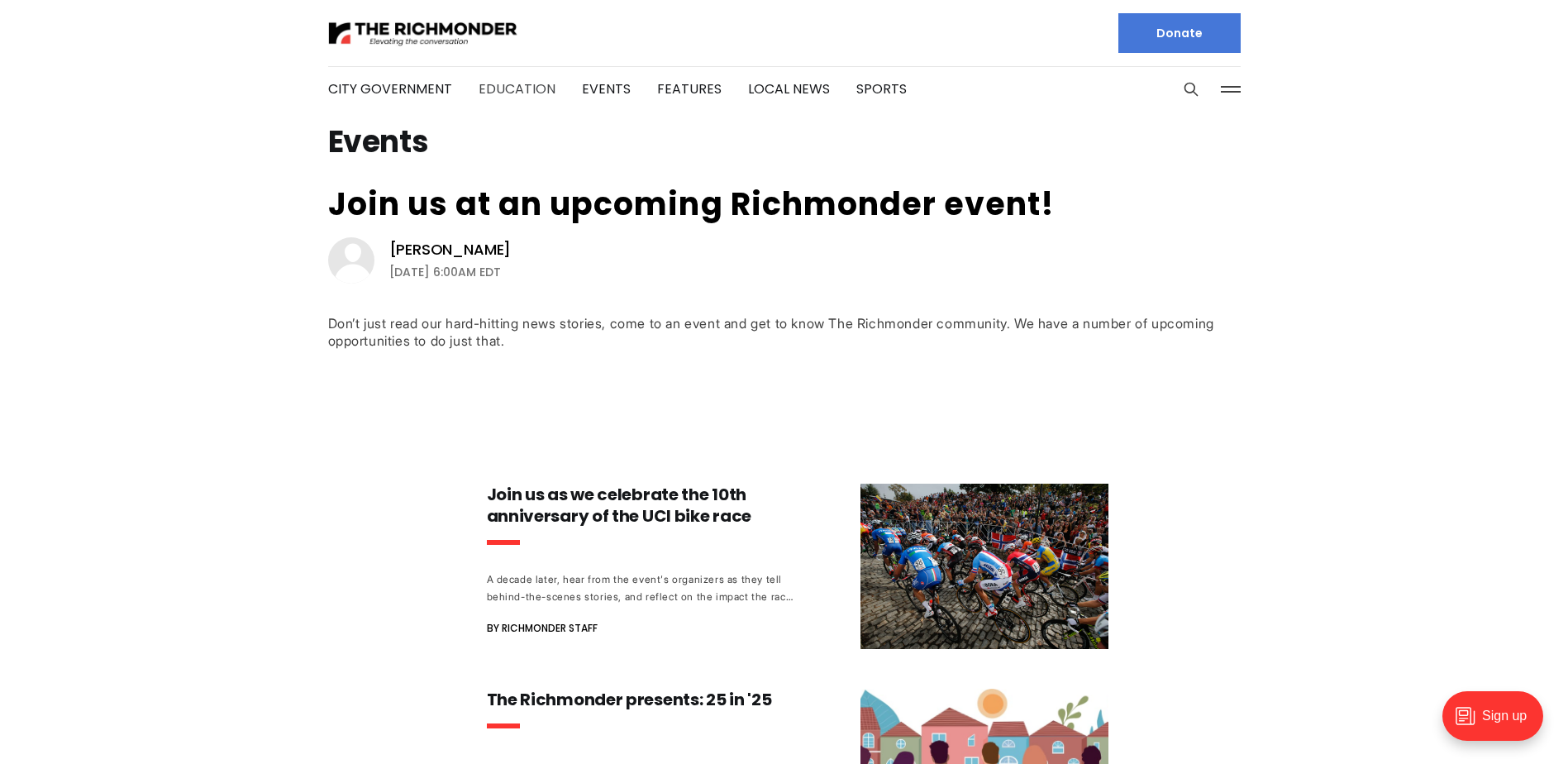
click at [508, 90] on link "Education" at bounding box center [517, 88] width 77 height 19
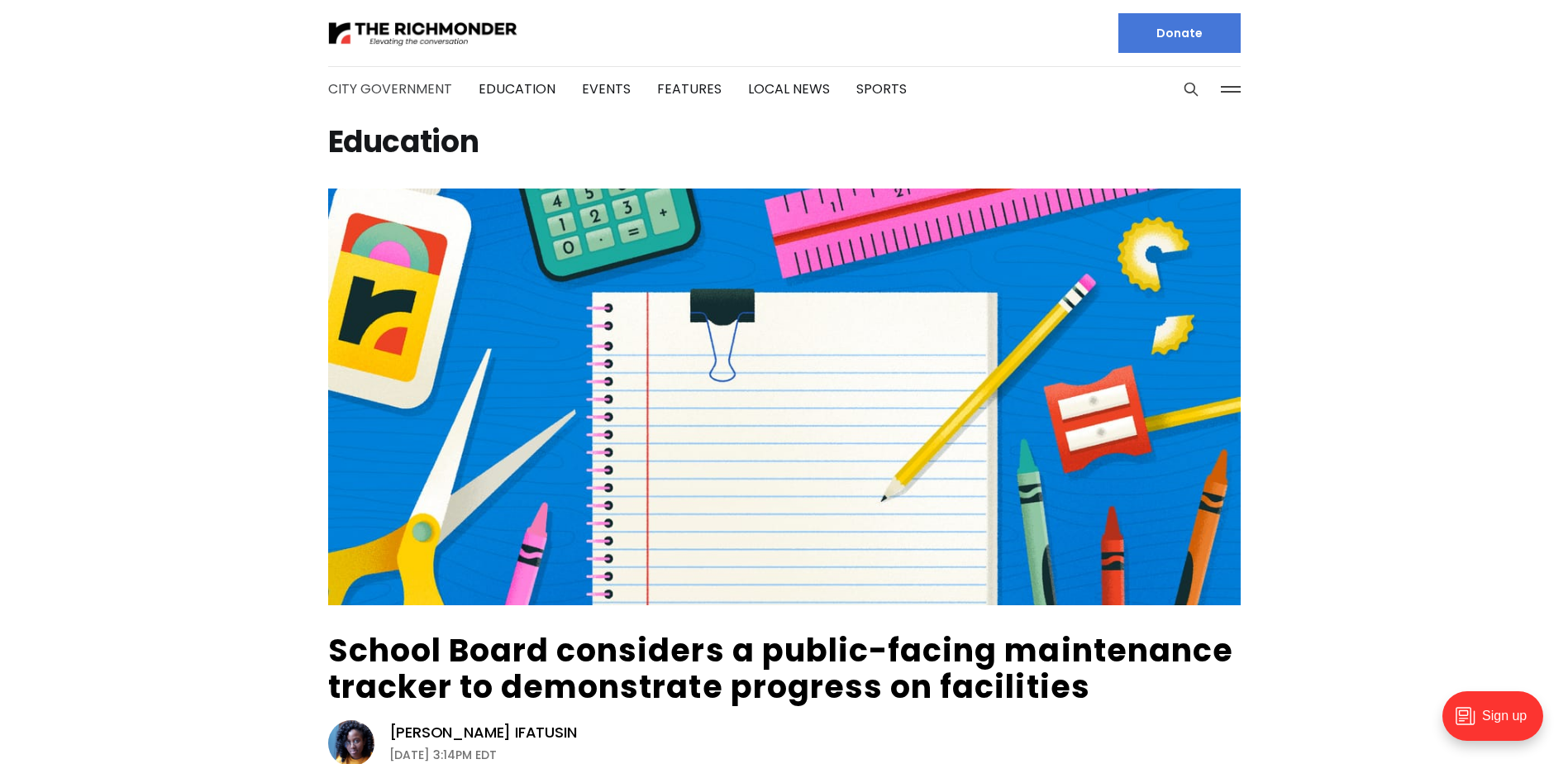
click at [420, 87] on link "City Government" at bounding box center [390, 88] width 124 height 19
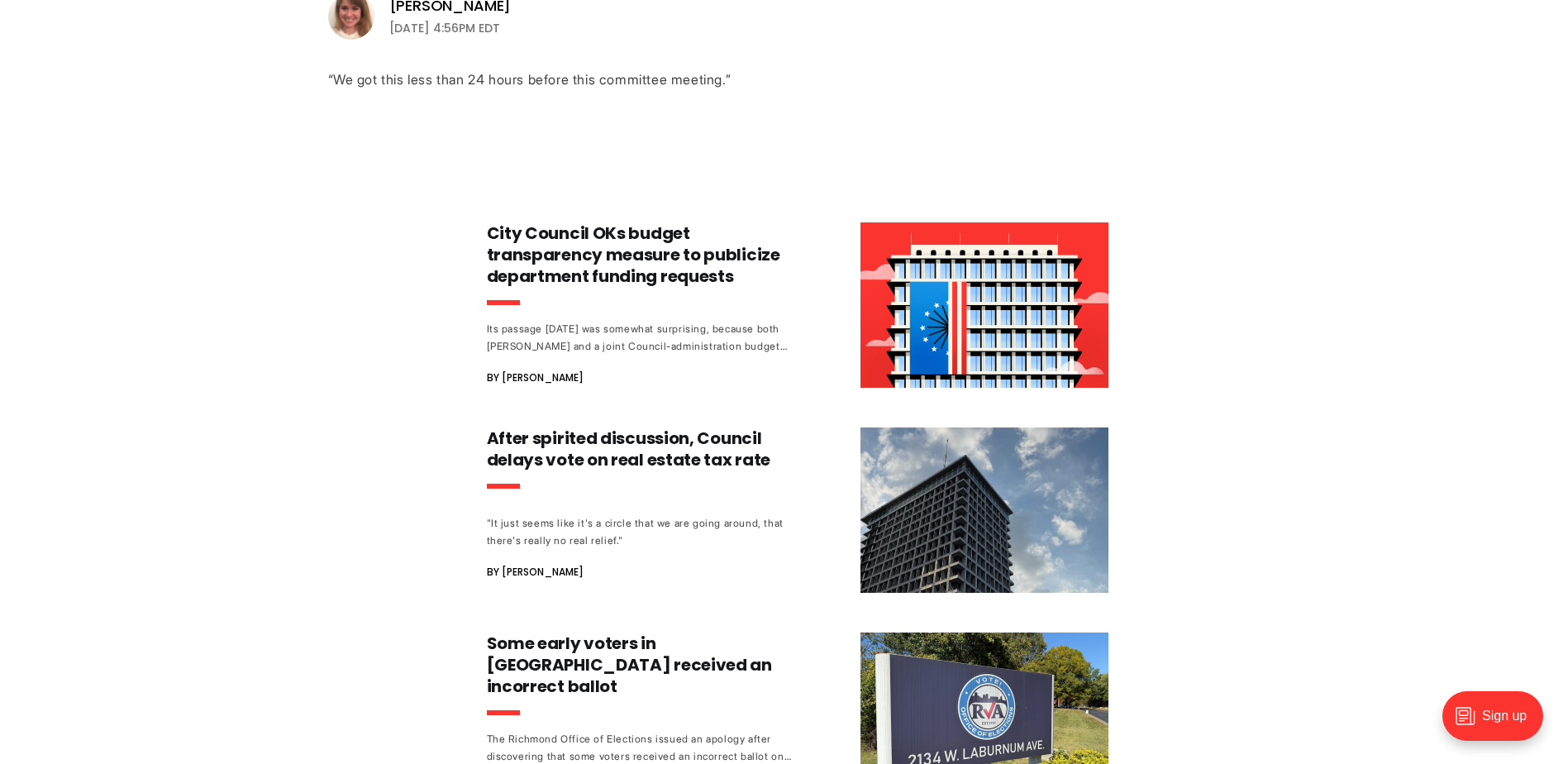
scroll to position [578, 0]
